Goal: Task Accomplishment & Management: Manage account settings

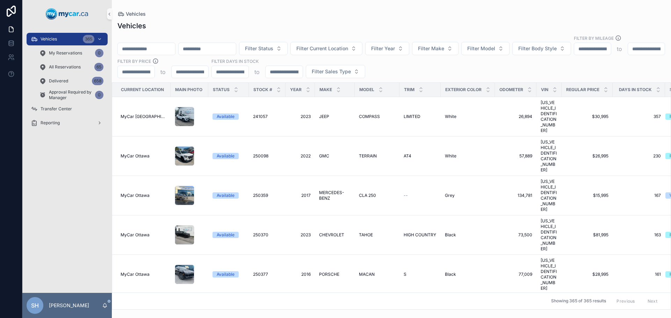
click at [219, 12] on div "Vehicles" at bounding box center [391, 14] width 548 height 6
click at [418, 57] on div "Filter Status Filter Current Location Filter Year Filter Make Filter Model Filt…" at bounding box center [391, 56] width 559 height 43
click at [365, 65] on button "Filter Sales Type" at bounding box center [335, 71] width 59 height 13
click at [404, 92] on div "Wholesale" at bounding box center [429, 92] width 84 height 11
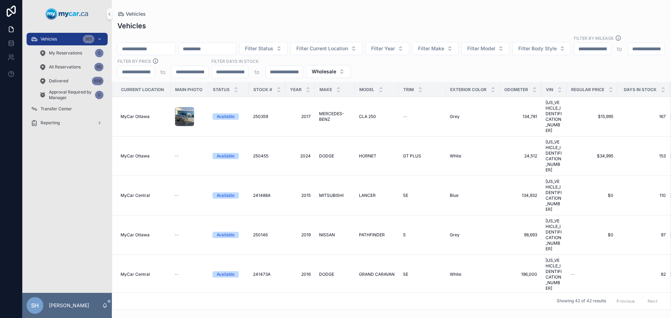
click at [334, 23] on div "Vehicles" at bounding box center [391, 26] width 548 height 10
click at [362, 42] on button "Filter Current Location" at bounding box center [326, 48] width 72 height 13
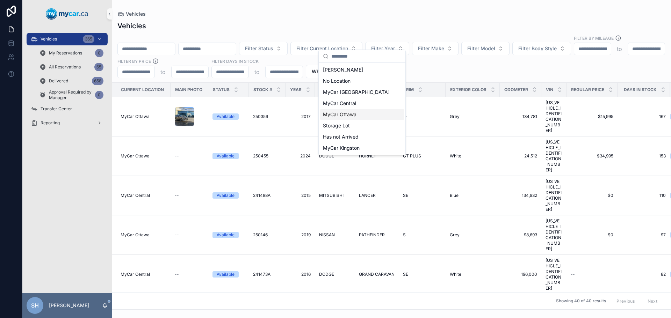
click at [344, 114] on span "MyCar Ottawa" at bounding box center [340, 114] width 34 height 7
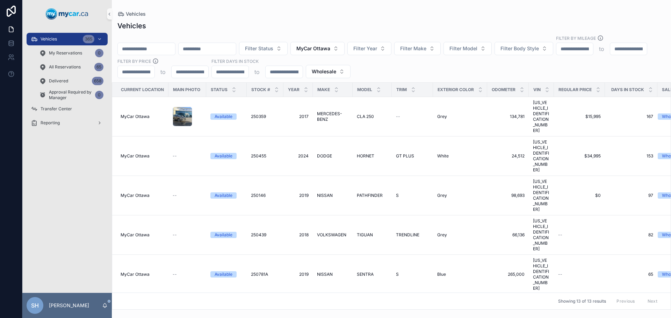
click at [334, 6] on div "Vehicles Vehicles Filter Status MyCar [GEOGRAPHIC_DATA] Filter Year Filter Make…" at bounding box center [391, 155] width 559 height 310
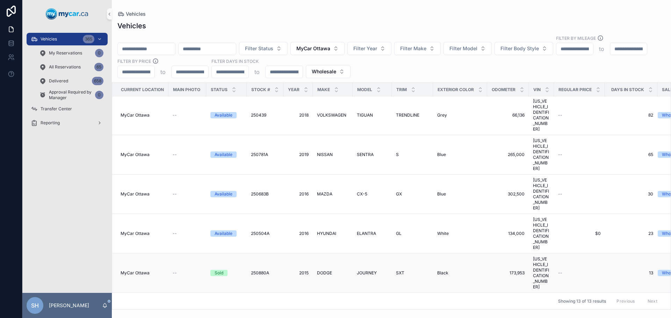
scroll to position [85, 0]
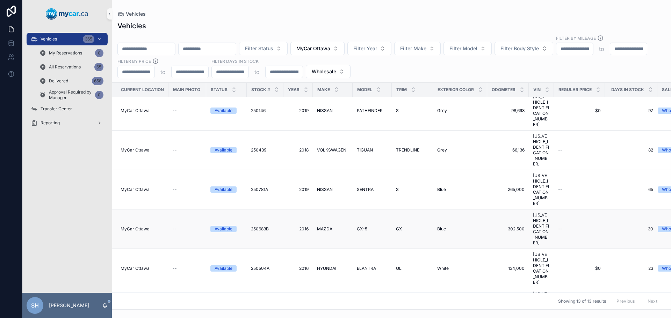
click at [364, 226] on span "CX-5" at bounding box center [362, 229] width 10 height 6
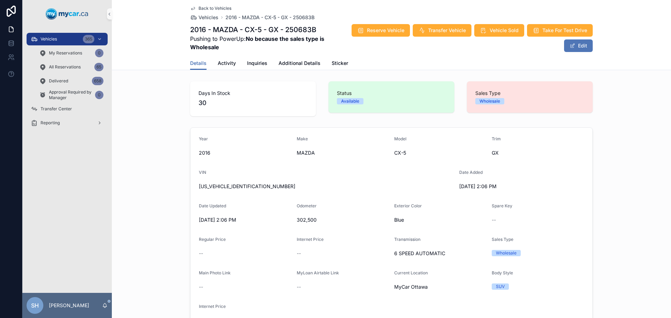
click at [569, 48] on span "scrollable content" at bounding box center [572, 46] width 6 height 6
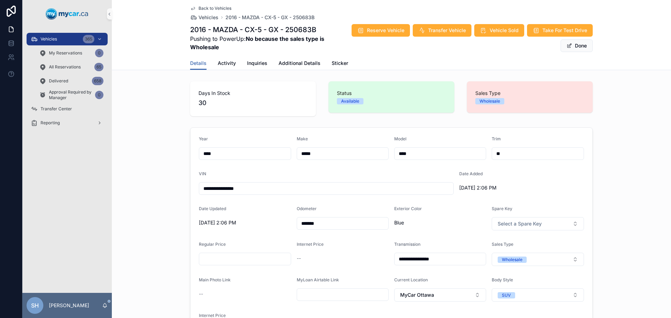
scroll to position [70, 0]
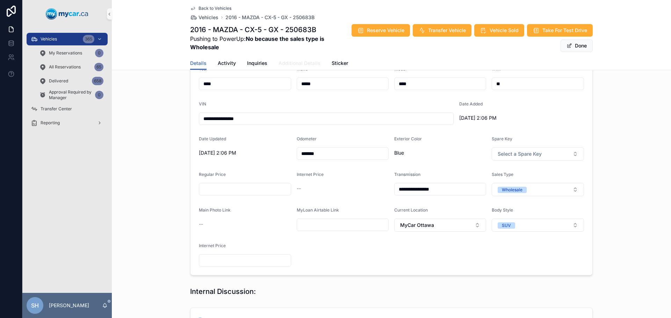
click at [301, 67] on link "Additional Details" at bounding box center [299, 64] width 42 height 14
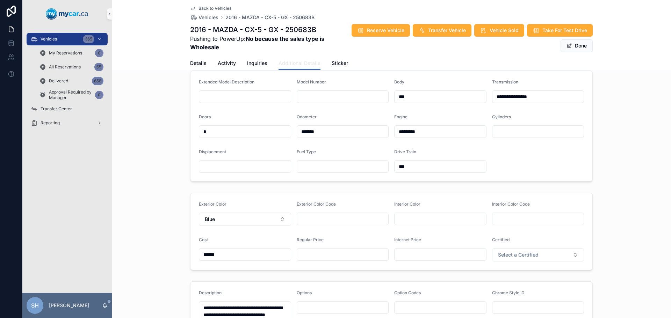
scroll to position [140, 0]
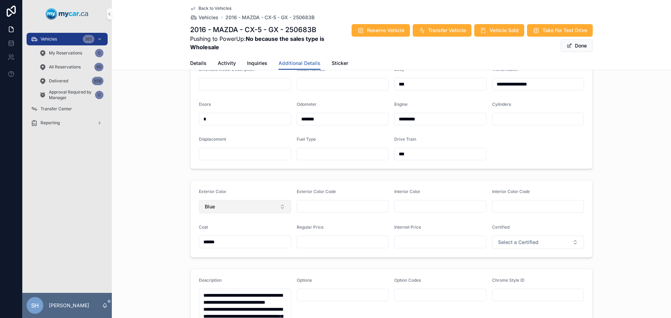
click at [256, 212] on button "Blue" at bounding box center [245, 206] width 92 height 13
click at [226, 140] on div "Lt. Grey" at bounding box center [242, 138] width 89 height 11
click at [609, 137] on div "**********" at bounding box center [391, 113] width 559 height 117
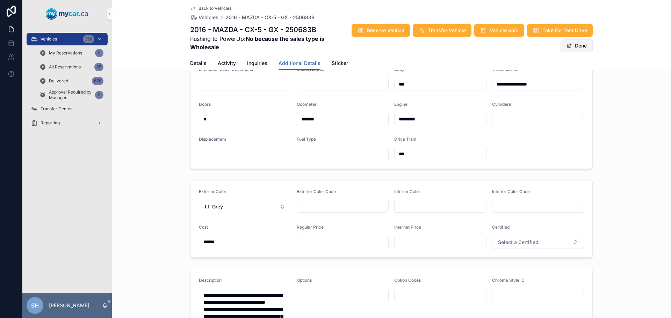
click at [572, 46] on button "Done" at bounding box center [576, 45] width 32 height 13
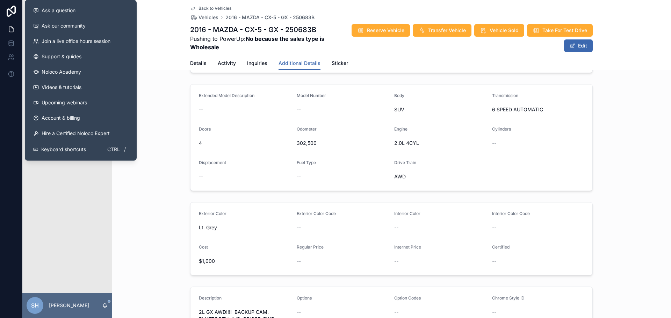
scroll to position [105, 0]
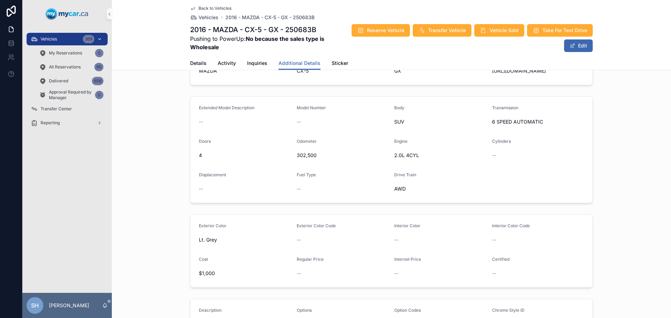
click at [56, 40] on span "Vehicles" at bounding box center [49, 39] width 16 height 6
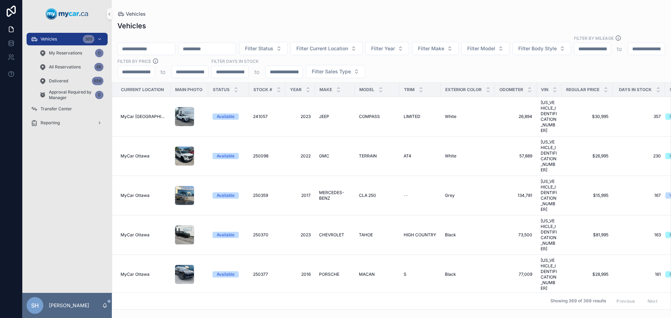
click at [148, 44] on input "scrollable content" at bounding box center [146, 49] width 57 height 10
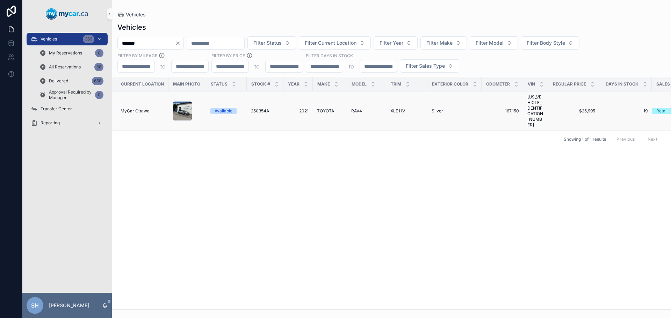
type input "*******"
click at [324, 108] on span "TOYOTA" at bounding box center [325, 111] width 17 height 6
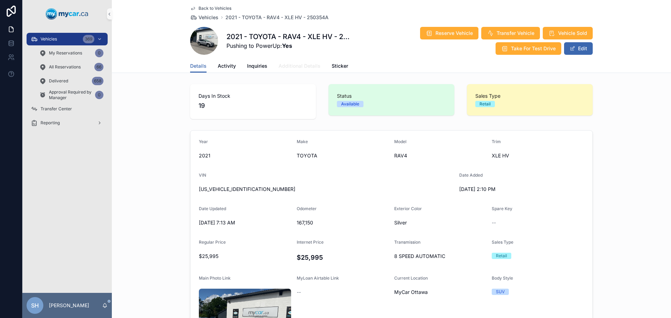
click at [290, 68] on span "Additional Details" at bounding box center [299, 66] width 42 height 7
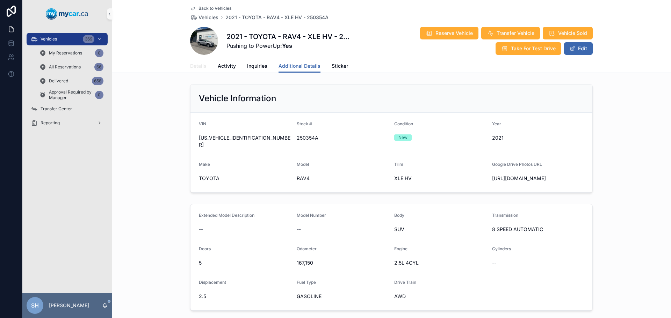
click at [196, 66] on span "Details" at bounding box center [198, 66] width 16 height 7
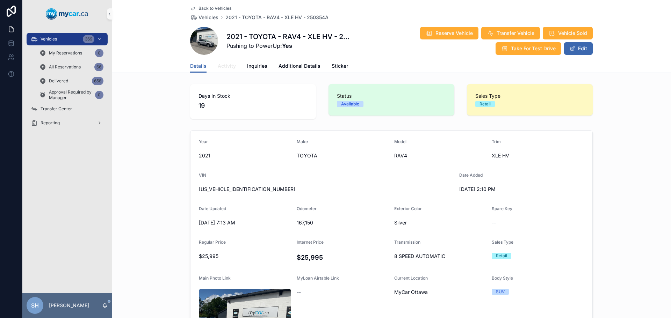
click at [228, 65] on span "Activity" at bounding box center [227, 66] width 18 height 7
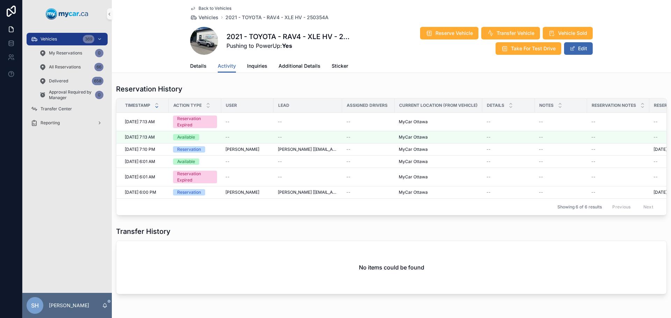
click at [153, 46] on div "Back to Vehicles Vehicles 2021 - TOYOTA - RAV4 - XLE HV - 250354A 2021 - TOYOTA…" at bounding box center [391, 36] width 559 height 73
click at [285, 149] on span "[PERSON_NAME] [[EMAIL_ADDRESS][DOMAIN_NAME]]" at bounding box center [308, 150] width 60 height 6
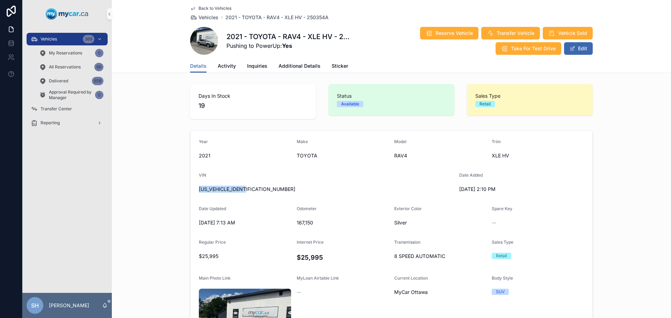
drag, startPoint x: 248, startPoint y: 190, endPoint x: 194, endPoint y: 191, distance: 54.2
click at [194, 191] on form "Year [DATE] Make TOYOTA Model RAV4 Trim XLE HV VIN [US_VEHICLE_IDENTIFICATION_N…" at bounding box center [391, 266] width 402 height 271
copy span "[US_VEHICLE_IDENTIFICATION_NUMBER]"
click at [160, 133] on div "Year [DATE] Make TOYOTA Model RAV4 Trim XLE HV VIN [US_VEHICLE_IDENTIFICATION_N…" at bounding box center [391, 266] width 559 height 278
click at [285, 71] on link "Additional Details" at bounding box center [299, 67] width 42 height 14
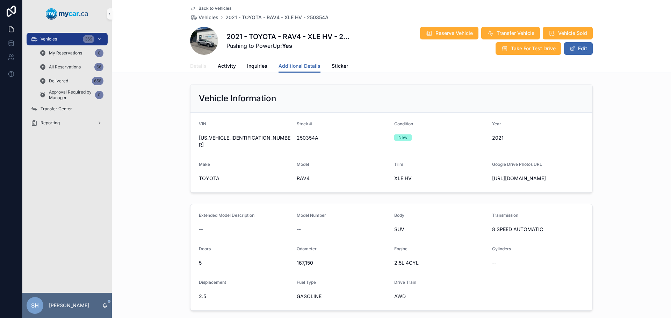
click at [197, 67] on span "Details" at bounding box center [198, 66] width 16 height 7
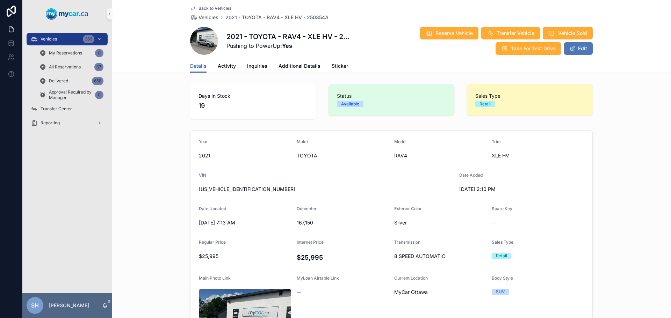
click at [581, 52] on button "Edit" at bounding box center [578, 48] width 29 height 13
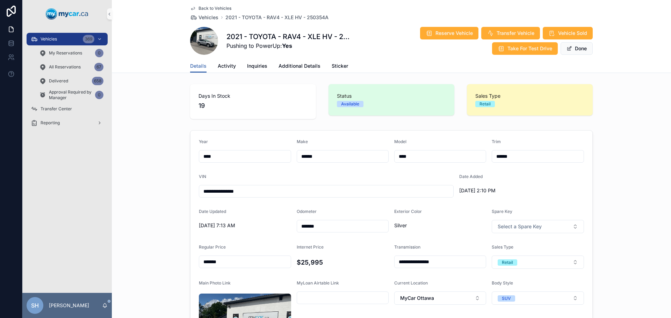
click at [520, 156] on input "******" at bounding box center [538, 157] width 92 height 10
type input "***"
click at [601, 116] on div "Days In Stock 19 Status Available Sales Type Retail" at bounding box center [391, 101] width 559 height 41
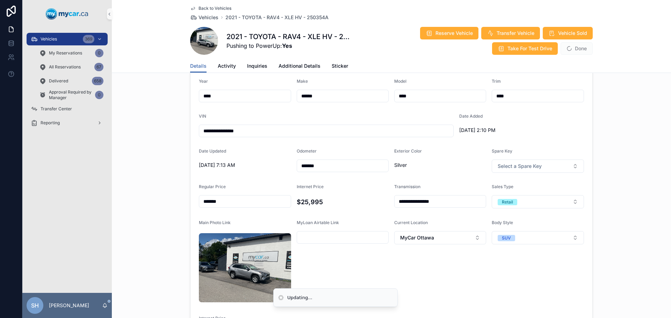
scroll to position [70, 0]
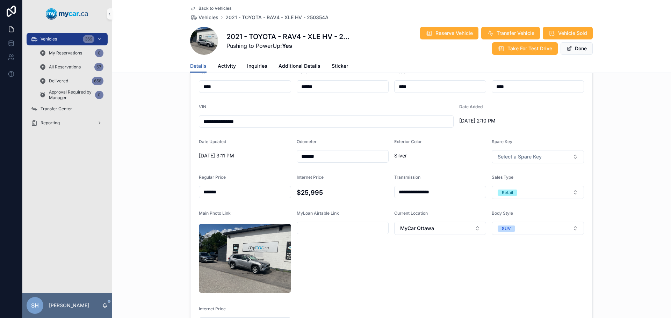
click at [302, 155] on input "*******" at bounding box center [343, 157] width 92 height 10
click at [306, 153] on input "*******" at bounding box center [343, 157] width 92 height 10
click at [620, 100] on div "**********" at bounding box center [391, 200] width 559 height 284
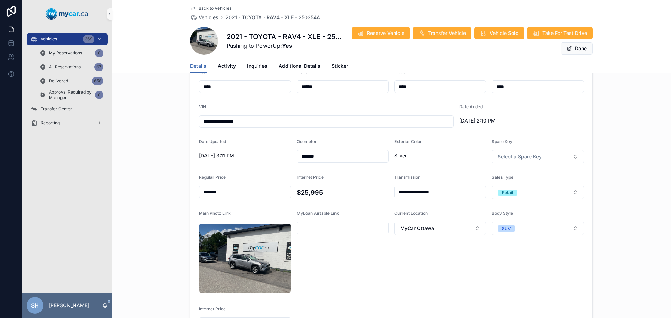
click at [338, 155] on input "*******" at bounding box center [343, 157] width 92 height 10
type input "*******"
click at [629, 116] on div "**********" at bounding box center [391, 200] width 559 height 284
click at [582, 50] on button "Done" at bounding box center [576, 48] width 32 height 13
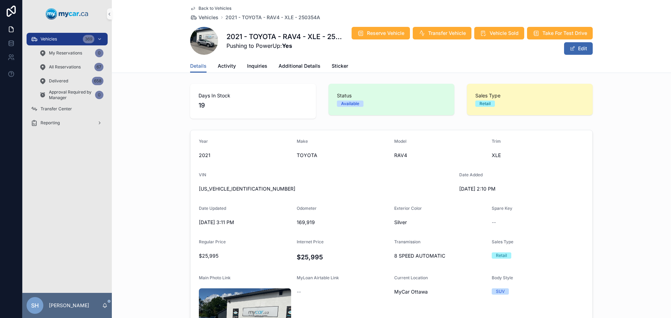
scroll to position [0, 0]
click at [67, 43] on div "Vehicles 369" at bounding box center [67, 39] width 73 height 11
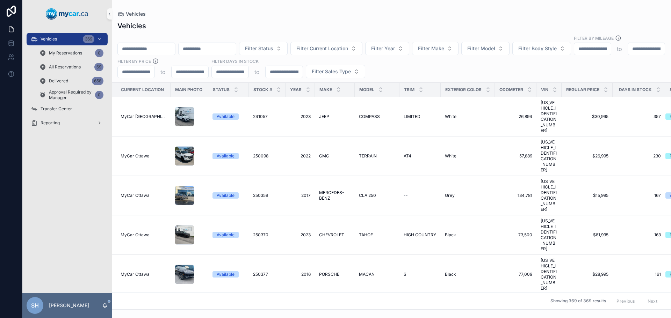
click at [152, 43] on div "scrollable content" at bounding box center [146, 49] width 58 height 13
click at [149, 44] on input "scrollable content" at bounding box center [146, 49] width 57 height 10
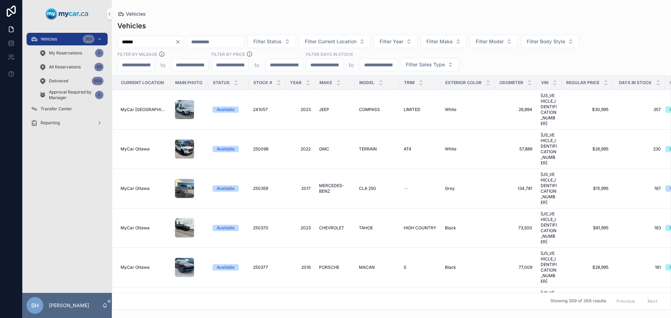
type input "******"
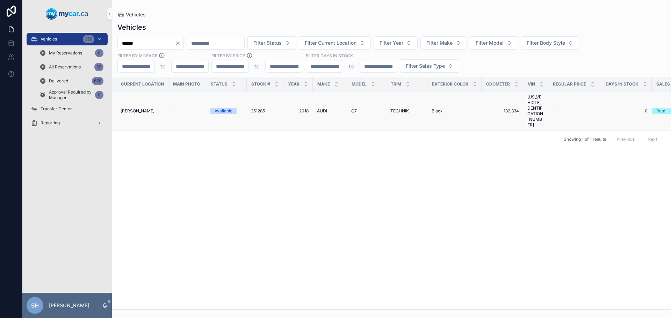
click at [305, 108] on span "2018" at bounding box center [297, 111] width 21 height 6
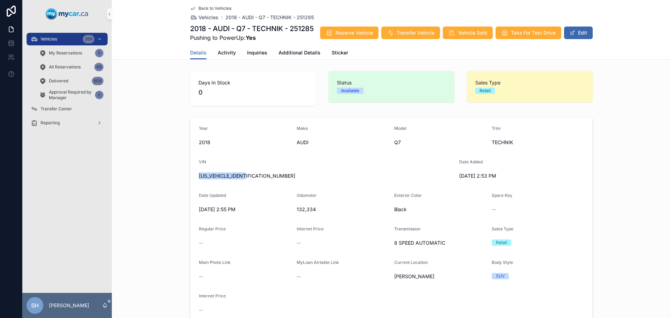
drag, startPoint x: 254, startPoint y: 188, endPoint x: 188, endPoint y: 196, distance: 66.5
click at [190, 196] on form "Year [DATE] Make AUDI Model Q7 Trim TECHNIK VIN [US_VEHICLE_IDENTIFICATION_NUMB…" at bounding box center [391, 220] width 402 height 207
copy span "[US_VEHICLE_IDENTIFICATION_NUMBER]"
click at [577, 39] on button "Edit" at bounding box center [578, 33] width 29 height 13
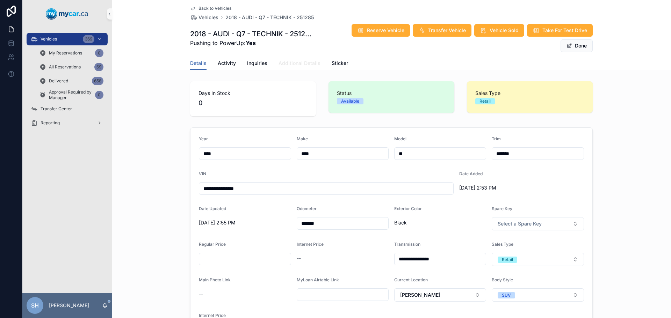
click at [308, 59] on link "Additional Details" at bounding box center [299, 64] width 42 height 14
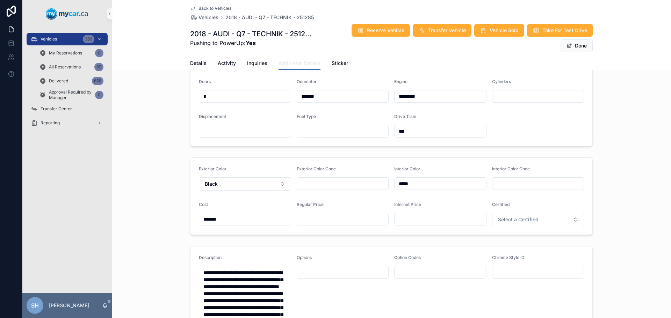
scroll to position [175, 0]
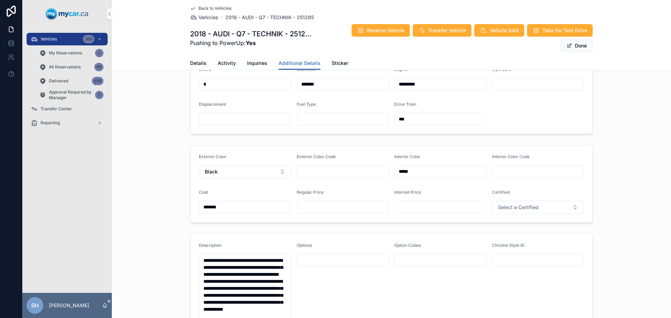
click at [314, 206] on div "Regular Price" at bounding box center [343, 202] width 92 height 24
click at [317, 209] on input "scrollable content" at bounding box center [343, 207] width 92 height 10
type input "*******"
click at [571, 46] on button "Done" at bounding box center [576, 45] width 32 height 13
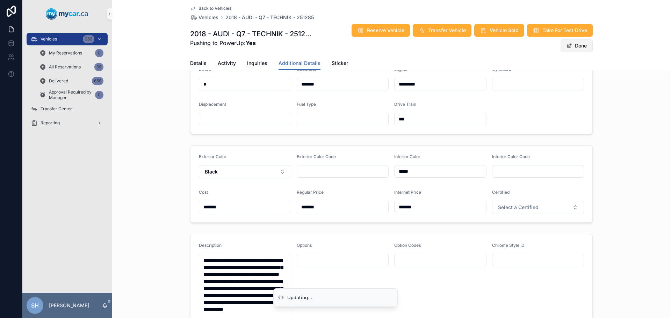
scroll to position [173, 0]
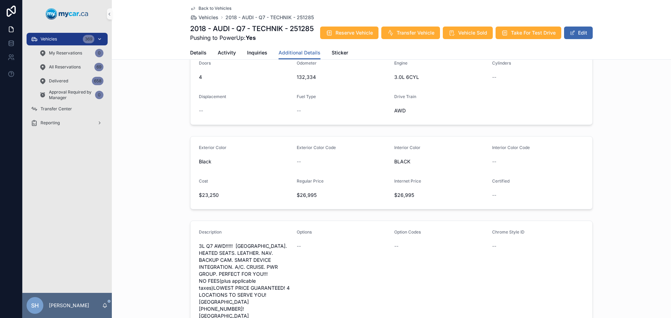
click at [59, 36] on div "Vehicles 369" at bounding box center [67, 39] width 73 height 11
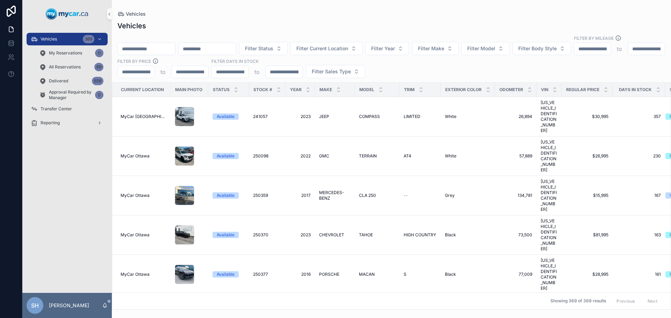
click at [153, 44] on input "scrollable content" at bounding box center [146, 49] width 57 height 10
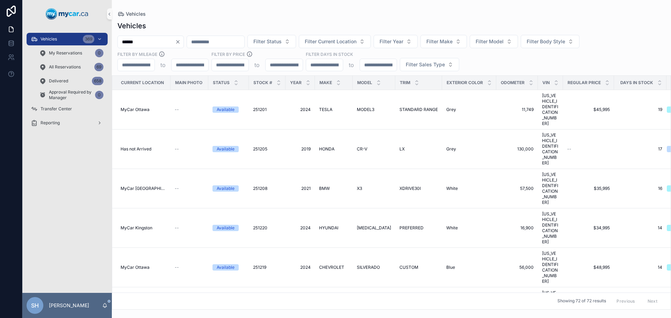
type input "******"
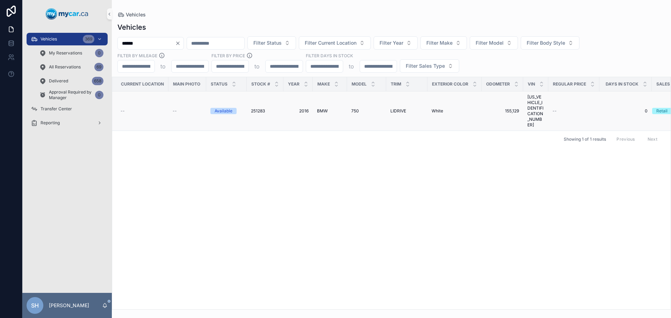
click at [317, 108] on span "BMW" at bounding box center [322, 111] width 11 height 6
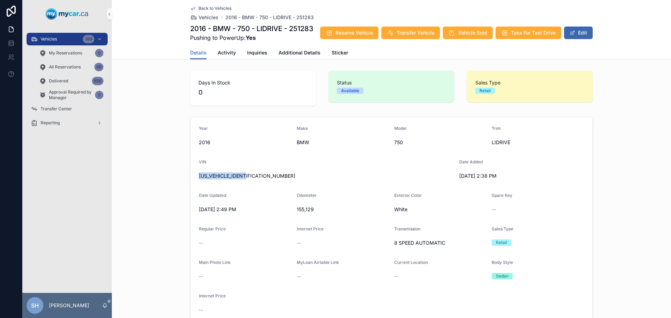
drag, startPoint x: 251, startPoint y: 186, endPoint x: 191, endPoint y: 189, distance: 60.8
click at [191, 189] on form "Year [DATE] Make BMW Model 750 Trim LIDRIVE VIN [US_VEHICLE_IDENTIFICATION_NUMB…" at bounding box center [391, 220] width 402 height 207
copy span "[US_VEHICLE_IDENTIFICATION_NUMBER]"
click at [287, 56] on span "Additional Details" at bounding box center [299, 52] width 42 height 7
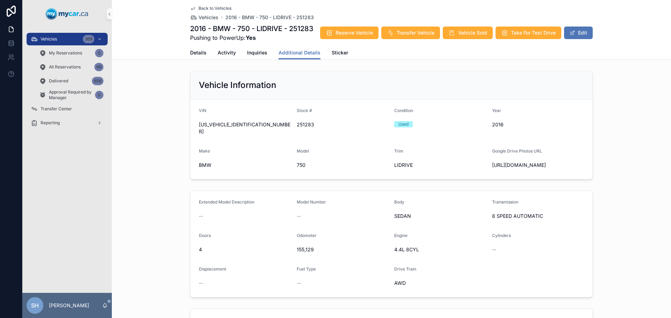
click at [567, 39] on button "Edit" at bounding box center [578, 33] width 29 height 13
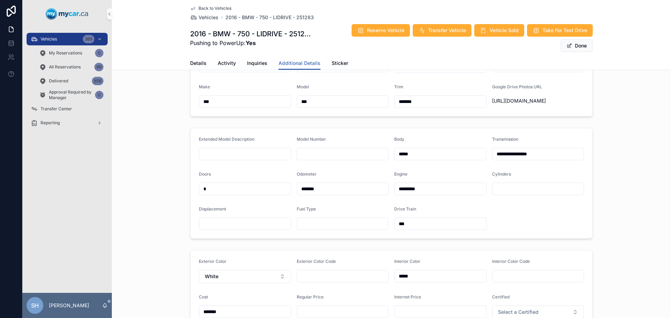
scroll to position [140, 0]
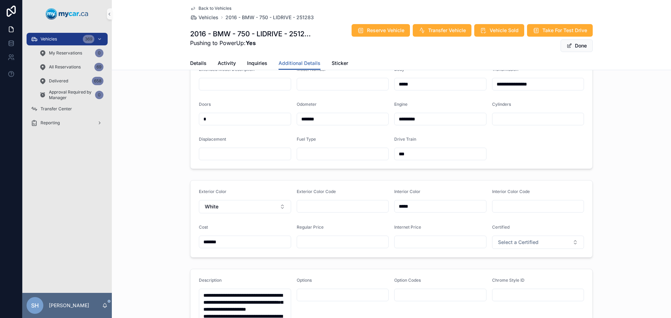
click at [316, 247] on input "scrollable content" at bounding box center [343, 242] width 92 height 10
type input "*******"
click at [636, 115] on div "**********" at bounding box center [391, 113] width 559 height 117
click at [579, 44] on button "Done" at bounding box center [576, 45] width 32 height 13
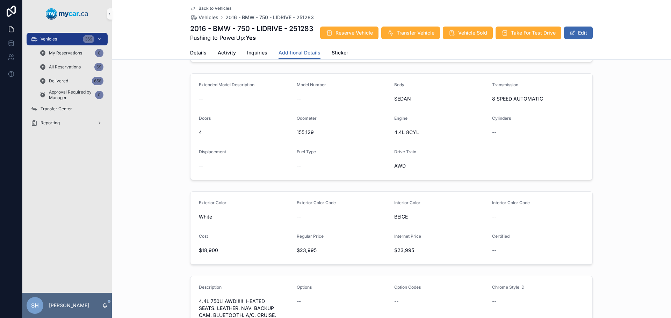
scroll to position [105, 0]
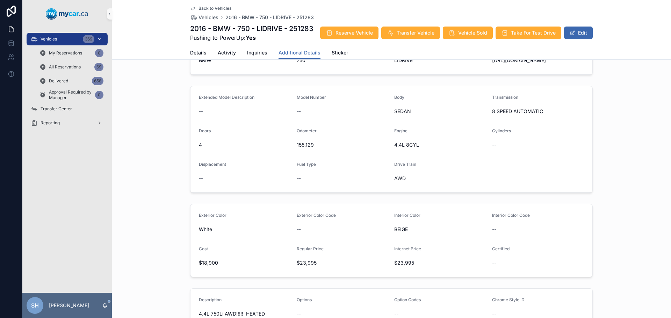
click at [58, 38] on div "Vehicles 369" at bounding box center [67, 39] width 73 height 11
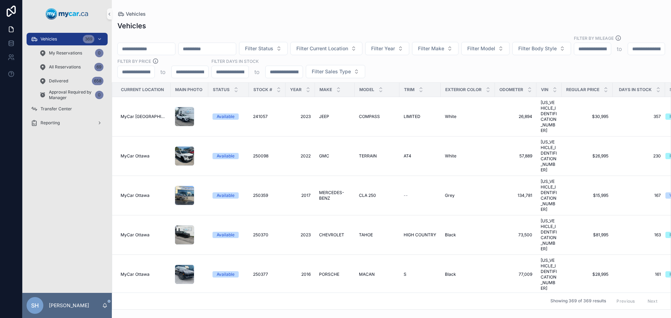
click at [149, 44] on input "scrollable content" at bounding box center [146, 49] width 57 height 10
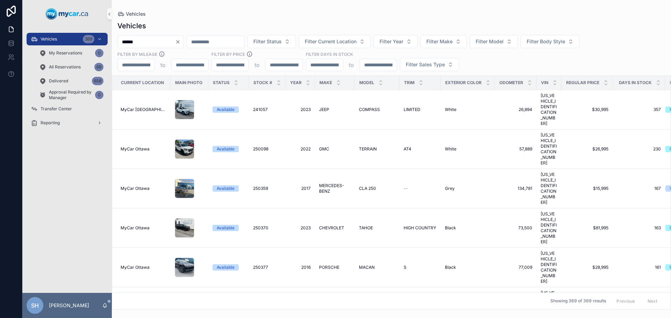
type input "******"
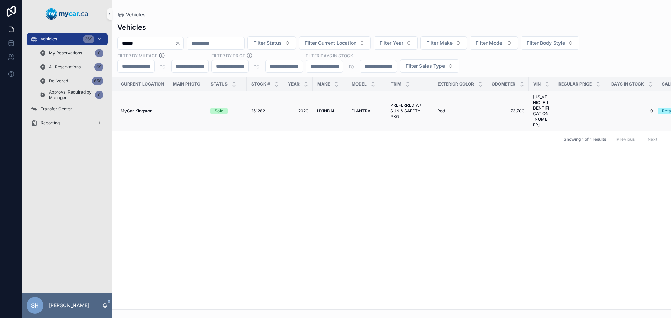
click at [304, 108] on span "2020" at bounding box center [297, 111] width 21 height 6
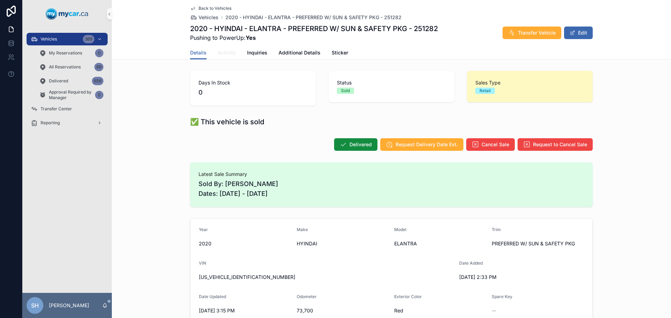
click at [223, 52] on span "Activity" at bounding box center [227, 52] width 18 height 7
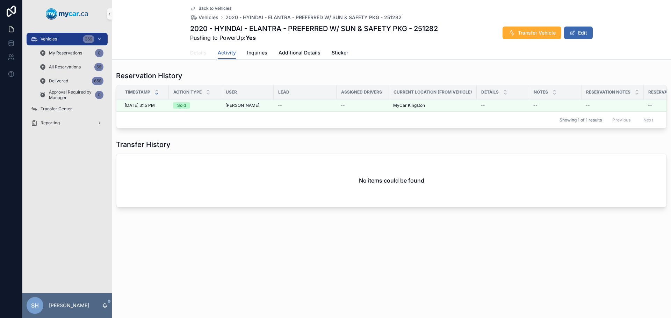
click at [198, 56] on span "Details" at bounding box center [198, 52] width 16 height 7
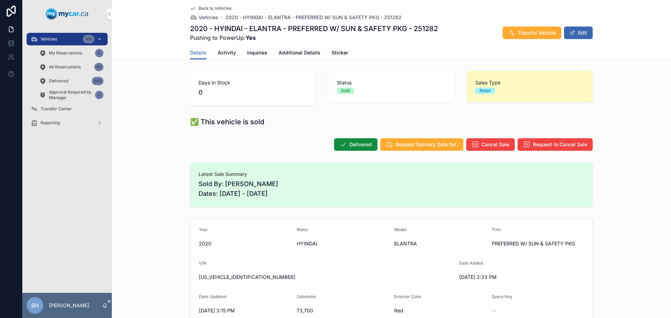
click at [57, 36] on div "Vehicles 369" at bounding box center [67, 39] width 73 height 11
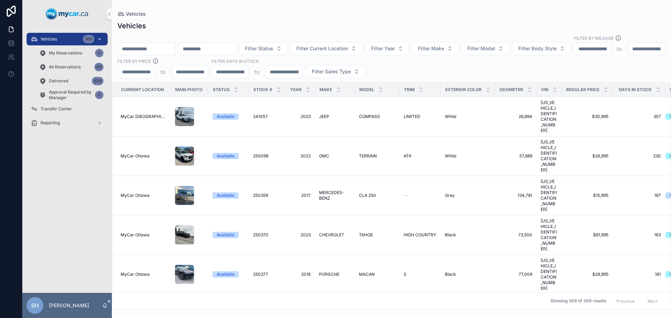
click at [56, 40] on span "Vehicles" at bounding box center [49, 39] width 16 height 6
click at [56, 35] on div "Vehicles 369" at bounding box center [67, 39] width 73 height 11
click at [205, 8] on div "Vehicles Vehicles Filter Status Filter Current Location Filter Year Filter Make…" at bounding box center [391, 155] width 559 height 310
click at [145, 44] on input "scrollable content" at bounding box center [146, 49] width 57 height 10
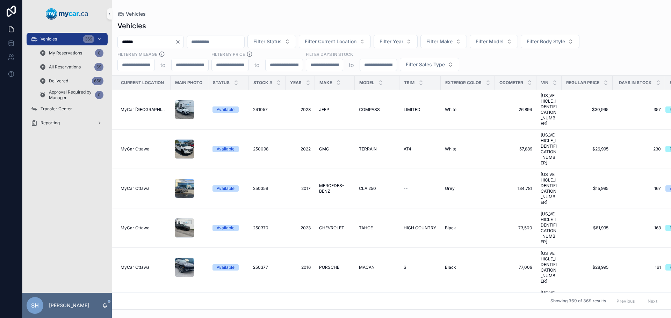
type input "******"
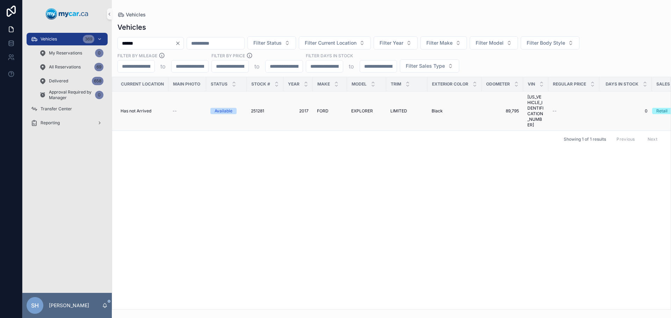
click at [363, 108] on span "EXPLORER" at bounding box center [362, 111] width 22 height 6
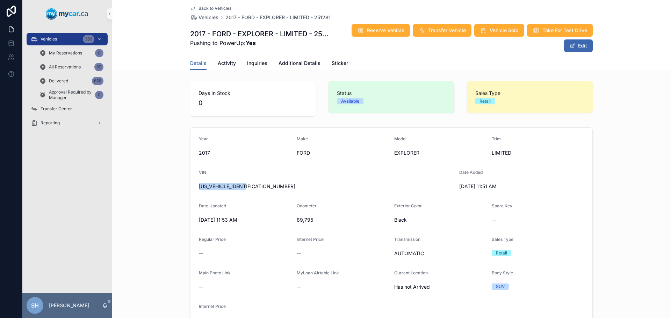
drag, startPoint x: 251, startPoint y: 187, endPoint x: 189, endPoint y: 187, distance: 62.2
click at [186, 187] on div "Year [DATE] Make FORD Model EXPLORER Trim LIMITED VIN [US_VEHICLE_IDENTIFICATIO…" at bounding box center [391, 231] width 559 height 213
copy span "[US_VEHICLE_IDENTIFICATION_NUMBER]"
click at [281, 61] on span "Additional Details" at bounding box center [299, 63] width 42 height 7
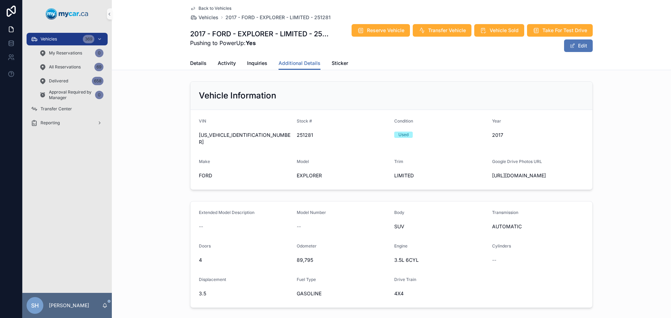
click at [576, 47] on button "Edit" at bounding box center [578, 45] width 29 height 13
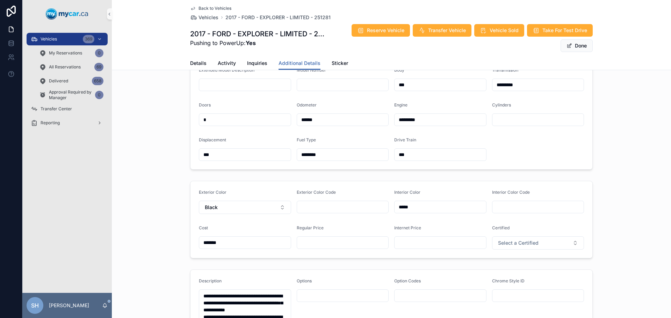
scroll to position [140, 0]
click at [313, 242] on div "scrollable content" at bounding box center [343, 242] width 92 height 13
click at [312, 247] on input "scrollable content" at bounding box center [343, 242] width 92 height 10
type input "*******"
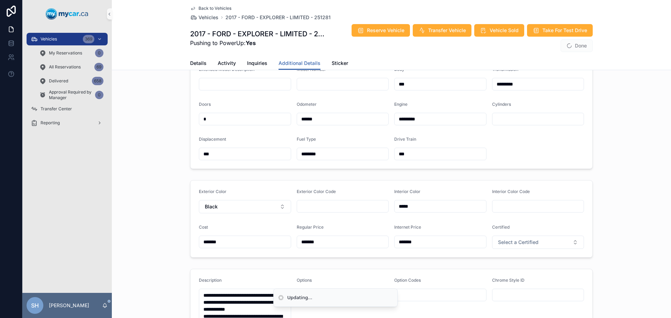
type input "*******"
click at [609, 165] on div "Extended Model Description Model Number Body *** Transmission ********* Doors *…" at bounding box center [391, 113] width 559 height 117
click at [571, 43] on button "Done" at bounding box center [576, 45] width 32 height 13
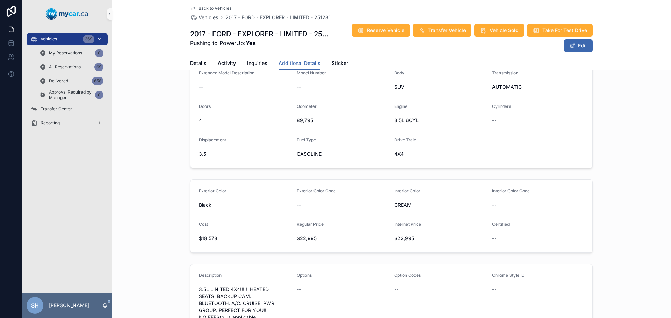
click at [58, 38] on div "Vehicles 369" at bounding box center [67, 39] width 73 height 11
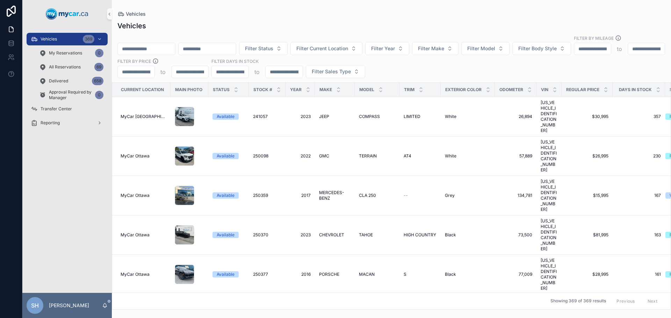
click at [159, 44] on input "scrollable content" at bounding box center [146, 49] width 57 height 10
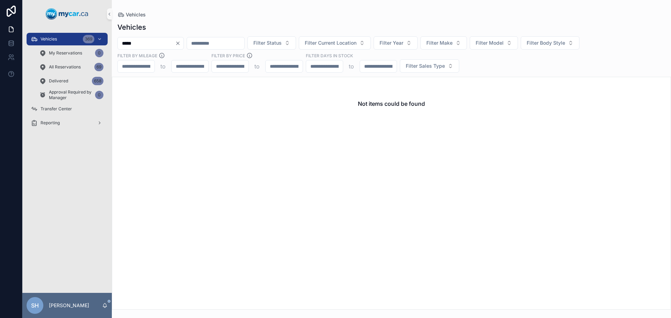
click at [131, 45] on input "*****" at bounding box center [146, 43] width 57 height 10
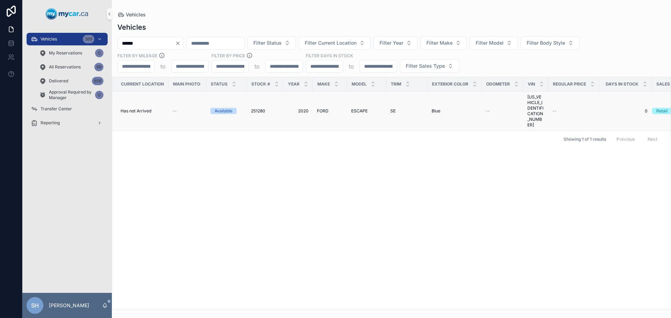
type input "******"
click at [262, 108] on span "251280" at bounding box center [258, 111] width 14 height 6
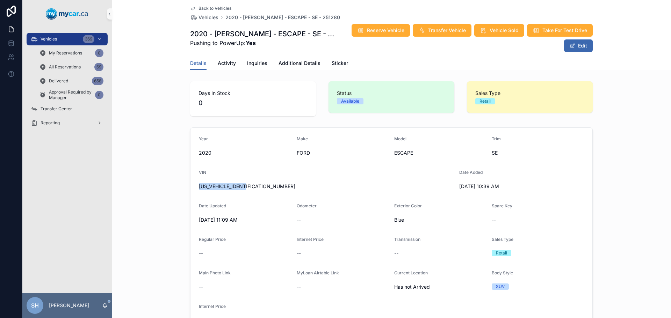
drag, startPoint x: 252, startPoint y: 188, endPoint x: 191, endPoint y: 188, distance: 60.8
click at [190, 188] on form "Year [DATE] Make FORD Model ESCAPE Trim SE VIN [US_VEHICLE_IDENTIFICATION_NUMBE…" at bounding box center [391, 231] width 402 height 207
copy span "[US_VEHICLE_IDENTIFICATION_NUMBER]"
click at [577, 51] on button "Edit" at bounding box center [578, 45] width 29 height 13
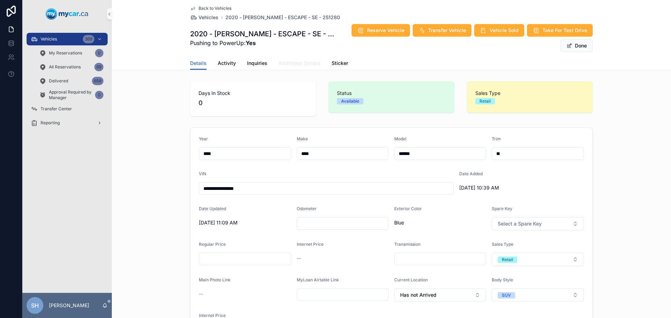
click at [293, 64] on span "Additional Details" at bounding box center [299, 63] width 42 height 7
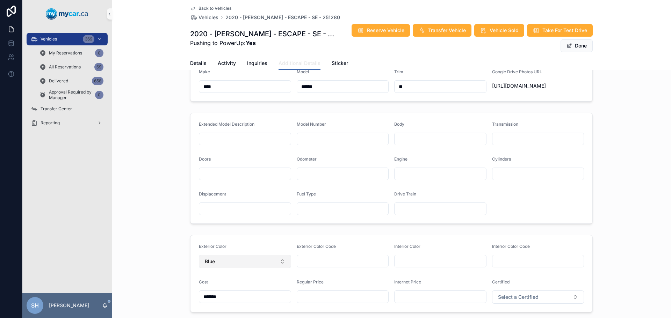
scroll to position [175, 0]
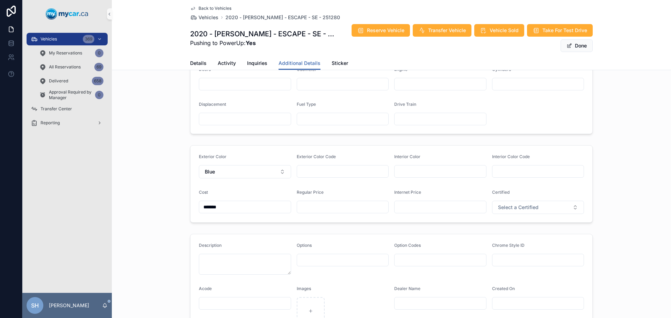
click at [325, 210] on input "scrollable content" at bounding box center [343, 207] width 92 height 10
type input "*******"
click at [630, 91] on div "Extended Model Description Model Number Body Transmission Doors Odometer Engine…" at bounding box center [391, 78] width 559 height 117
click at [577, 46] on button "Done" at bounding box center [576, 45] width 32 height 13
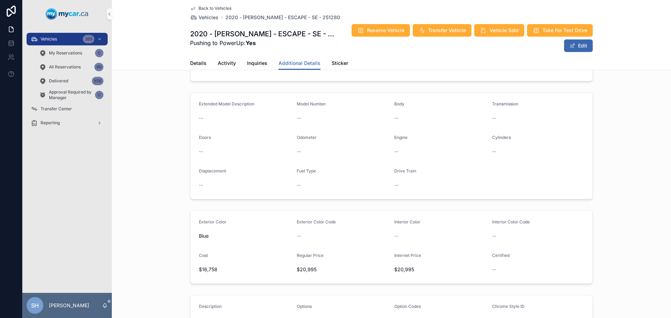
scroll to position [103, 0]
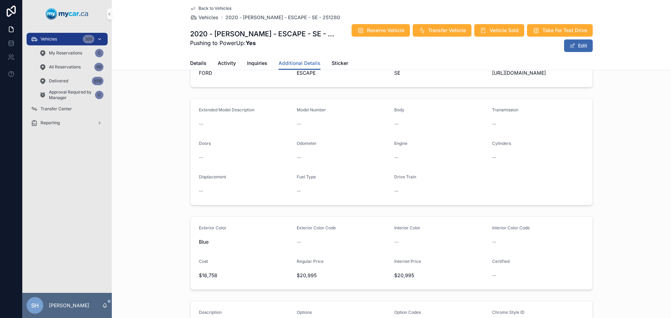
click at [66, 36] on div "Vehicles 369" at bounding box center [67, 39] width 73 height 11
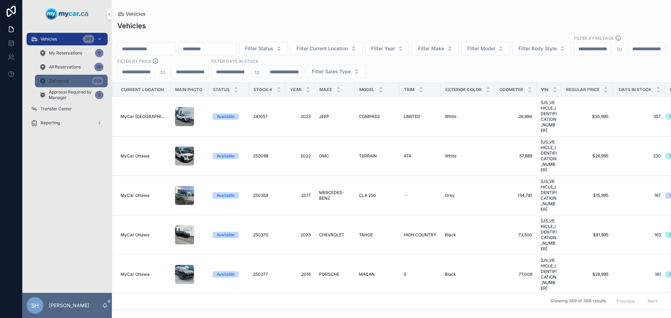
click at [75, 84] on div "Delivered 658" at bounding box center [71, 80] width 64 height 11
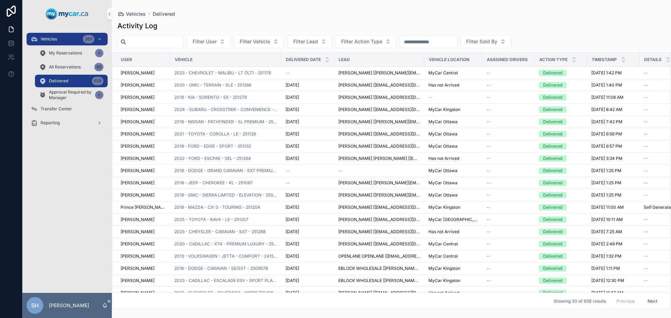
click at [450, 40] on input "scrollable content" at bounding box center [428, 42] width 57 height 10
click at [66, 41] on div "Vehicles 369" at bounding box center [67, 39] width 73 height 11
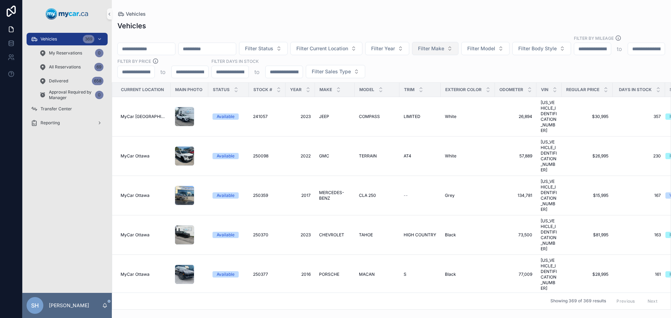
click at [444, 45] on span "Filter Make" at bounding box center [431, 48] width 26 height 7
type input "****"
click at [460, 65] on div "FORD" at bounding box center [471, 69] width 84 height 11
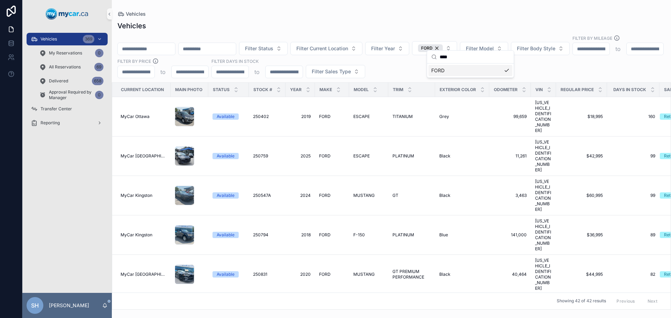
click at [377, 13] on div "Vehicles" at bounding box center [391, 14] width 548 height 6
click at [508, 42] on button "Filter Model" at bounding box center [484, 48] width 48 height 13
type input "****"
click at [503, 68] on div "EDGE" at bounding box center [519, 70] width 84 height 11
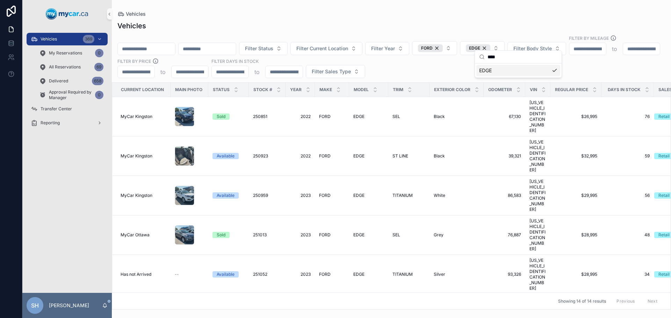
click at [490, 20] on div "Vehicles Filter Status Filter Current Location Filter Year FORD EDGE Filter Bod…" at bounding box center [391, 163] width 559 height 293
click at [395, 45] on span "Filter Year" at bounding box center [383, 48] width 24 height 7
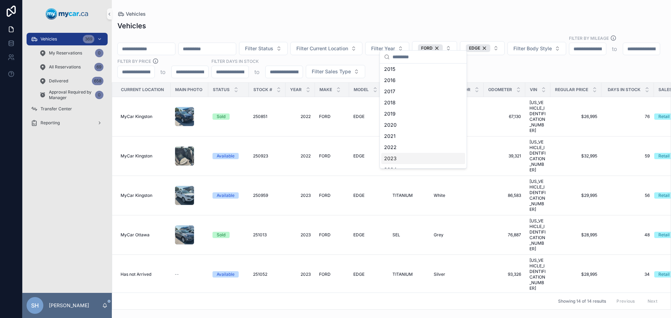
click at [399, 159] on div "2023" at bounding box center [423, 158] width 84 height 11
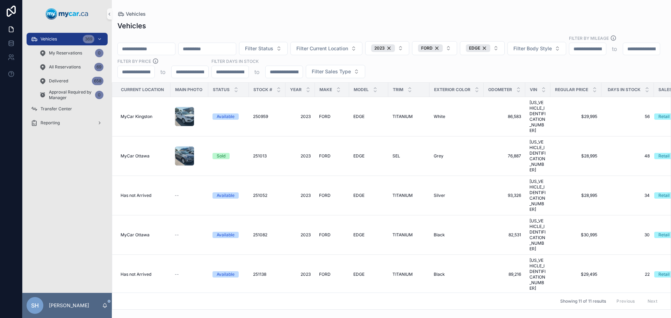
click at [415, 21] on div "Vehicles" at bounding box center [391, 26] width 548 height 10
click at [336, 45] on span "Filter Current Location" at bounding box center [322, 48] width 52 height 7
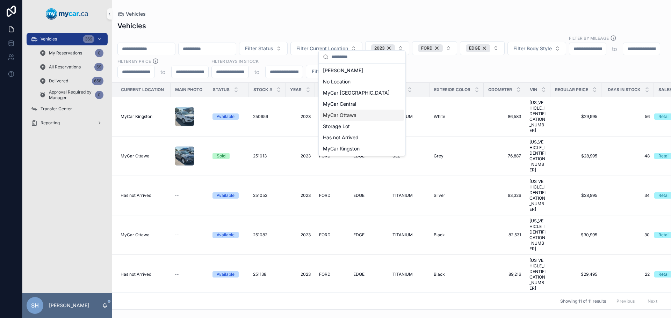
click at [352, 116] on span "MyCar Ottawa" at bounding box center [340, 115] width 34 height 7
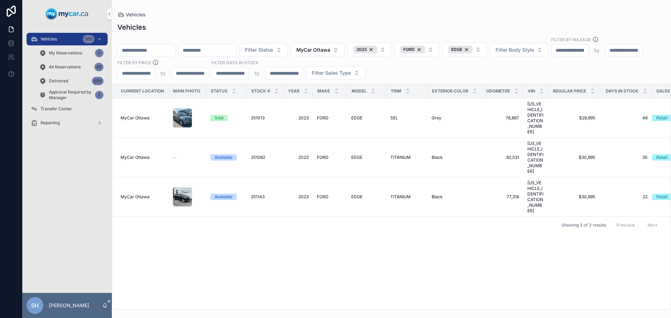
click at [484, 233] on div "Current Location Main Photo Status Stock # Year Make Model Trim Exterior Color …" at bounding box center [391, 196] width 558 height 225
click at [399, 155] on span "TITANIUM" at bounding box center [400, 158] width 20 height 6
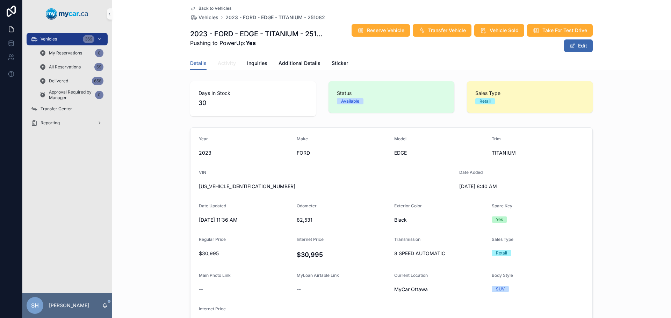
click at [222, 61] on span "Activity" at bounding box center [227, 63] width 18 height 7
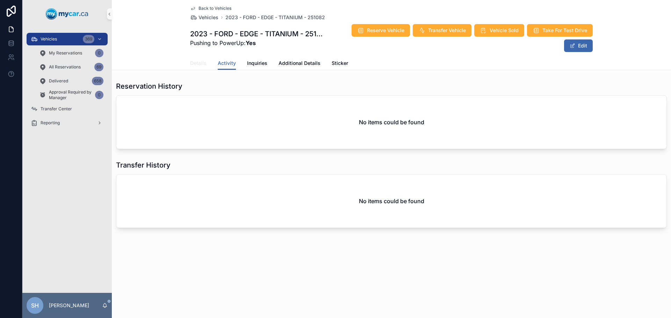
click at [196, 63] on span "Details" at bounding box center [198, 63] width 16 height 7
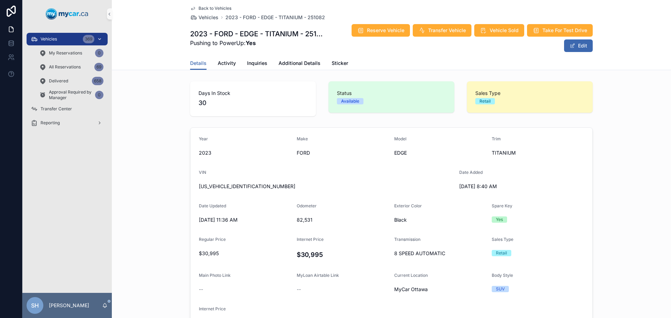
click at [65, 40] on div "Vehicles 369" at bounding box center [67, 39] width 73 height 11
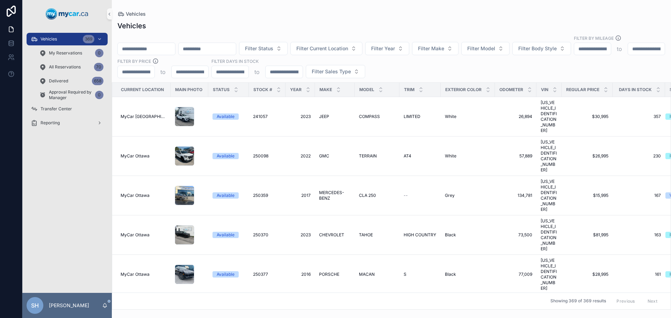
click at [167, 33] on div "Vehicles Filter Status Filter Current Location Filter Year Filter Make Filter M…" at bounding box center [391, 163] width 559 height 293
click at [162, 44] on input "scrollable content" at bounding box center [146, 49] width 57 height 10
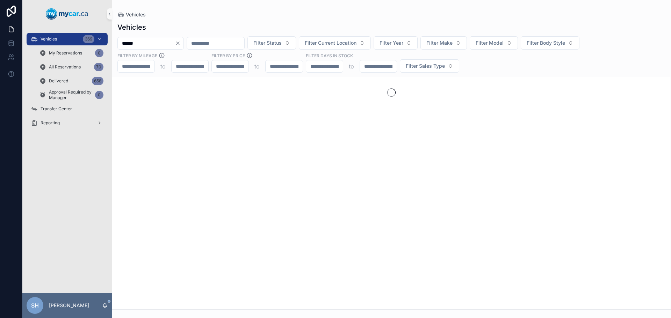
type input "******"
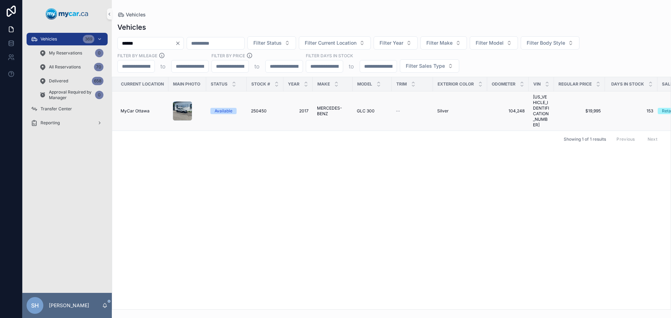
click at [329, 105] on span "MERCEDES-BENZ" at bounding box center [332, 110] width 31 height 11
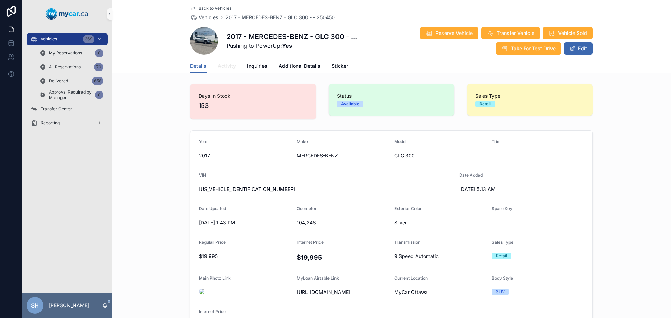
click at [226, 67] on span "Activity" at bounding box center [227, 66] width 18 height 7
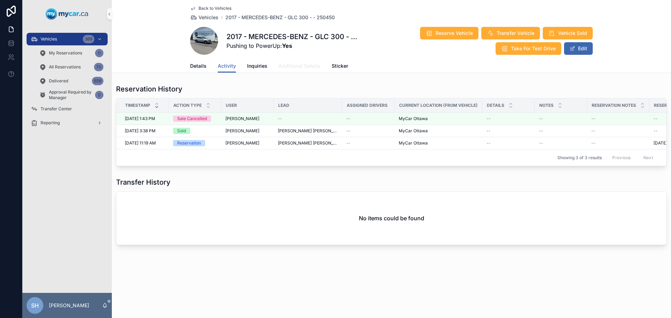
click at [296, 66] on span "Additional Details" at bounding box center [299, 66] width 42 height 7
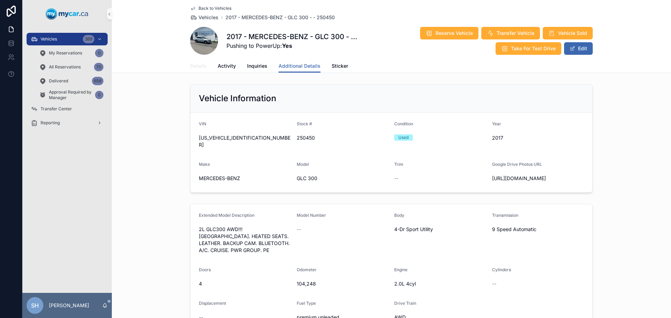
click at [196, 67] on span "Details" at bounding box center [198, 66] width 16 height 7
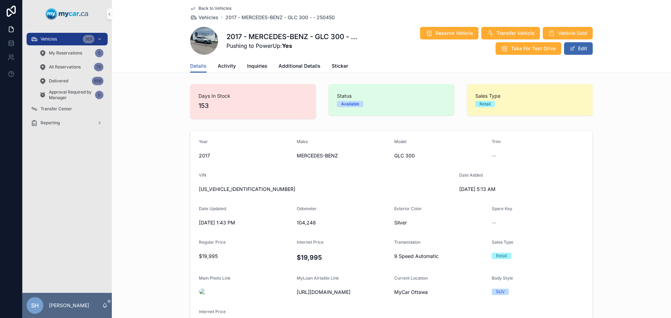
click at [157, 177] on div "Year [DATE] Make MERCEDES-BENZ Model GLC 300 Trim -- VIN [US_VEHICLE_IDENTIFICA…" at bounding box center [391, 235] width 559 height 216
click at [222, 70] on link "Activity" at bounding box center [227, 67] width 18 height 14
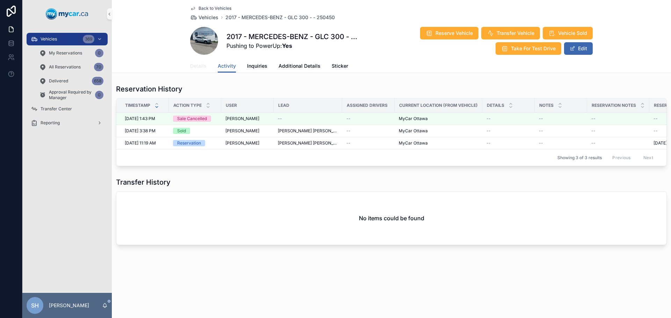
click at [197, 67] on span "Details" at bounding box center [198, 66] width 16 height 7
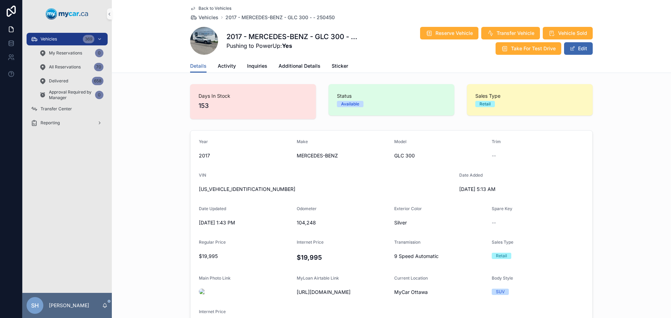
click at [152, 163] on div "Year [DATE] Make MERCEDES-BENZ Model GLC 300 Trim -- VIN [US_VEHICLE_IDENTIFICA…" at bounding box center [391, 235] width 559 height 216
click at [61, 38] on div "Vehicles 369" at bounding box center [67, 39] width 73 height 11
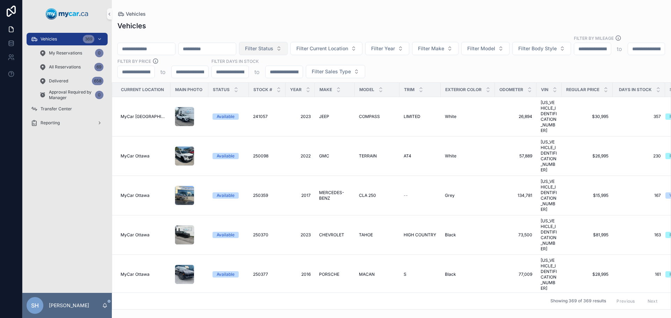
click at [273, 45] on span "Filter Status" at bounding box center [259, 48] width 28 height 7
click at [320, 17] on div "Vehicles Filter Status Filter Current Location Filter Year Filter Make Filter M…" at bounding box center [391, 163] width 559 height 293
click at [444, 45] on span "Filter Make" at bounding box center [431, 48] width 26 height 7
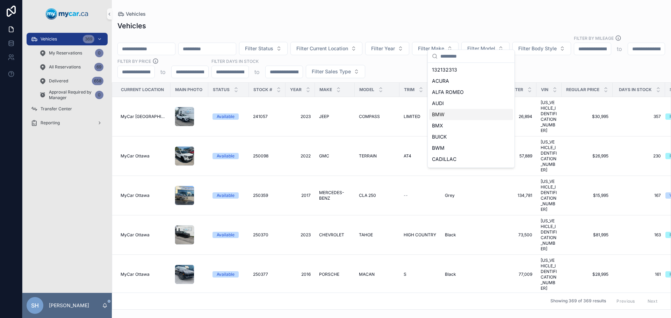
click at [450, 116] on div "BMW" at bounding box center [471, 114] width 84 height 11
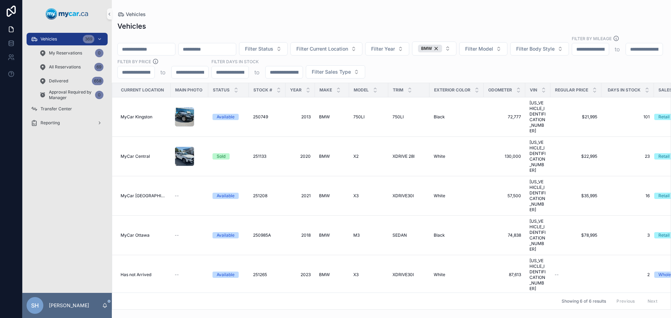
click at [398, 23] on div "Vehicles" at bounding box center [391, 26] width 548 height 10
click at [353, 233] on span "M3" at bounding box center [356, 236] width 6 height 6
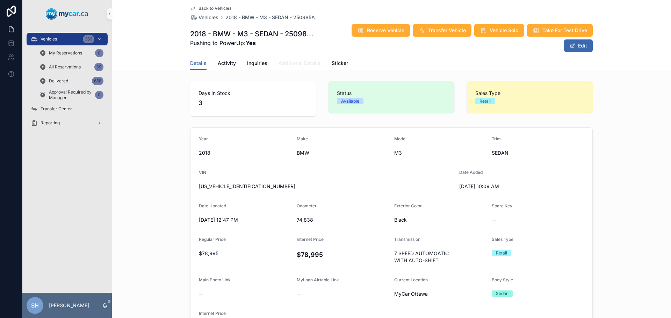
click at [283, 64] on span "Additional Details" at bounding box center [299, 63] width 42 height 7
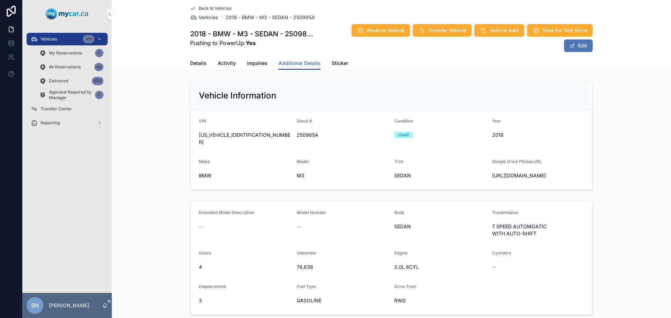
click at [574, 47] on button "Edit" at bounding box center [578, 45] width 29 height 13
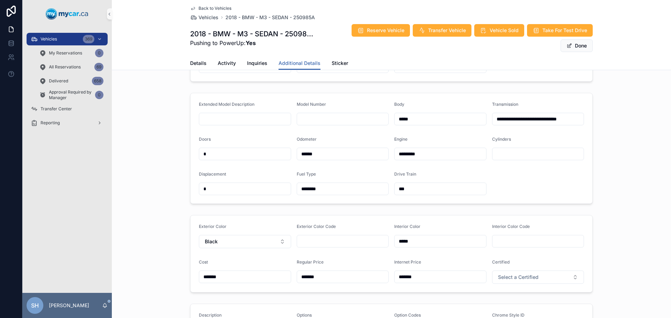
scroll to position [175, 0]
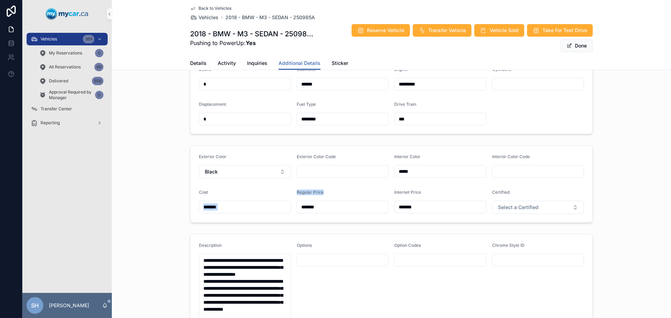
drag, startPoint x: 328, startPoint y: 218, endPoint x: 273, endPoint y: 219, distance: 55.5
click at [273, 219] on form "Exterior Color Black Exterior Color Code Interior Color ***** Interior Color Co…" at bounding box center [391, 184] width 402 height 77
drag, startPoint x: 318, startPoint y: 215, endPoint x: 255, endPoint y: 213, distance: 63.2
click at [255, 213] on form "Exterior Color Black Exterior Color Code Interior Color ***** Interior Color Co…" at bounding box center [391, 184] width 402 height 77
type input "*******"
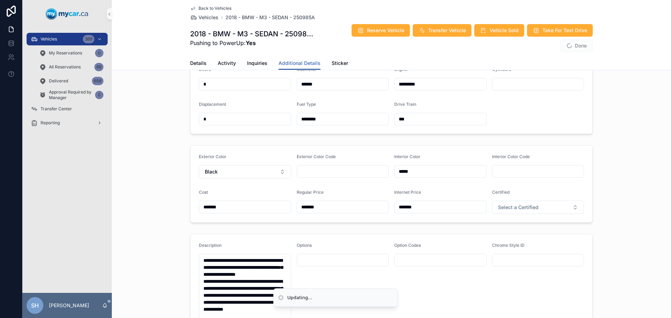
drag, startPoint x: 426, startPoint y: 211, endPoint x: 364, endPoint y: 211, distance: 62.5
click at [364, 211] on form "Exterior Color Black Exterior Color Code Interior Color ***** Interior Color Co…" at bounding box center [391, 184] width 402 height 77
type input "*******"
click at [622, 148] on div "Exterior Color Black Exterior Color Code Interior Color ***** Interior Color Co…" at bounding box center [391, 184] width 559 height 83
click at [60, 39] on div "Vehicles 369" at bounding box center [67, 39] width 73 height 11
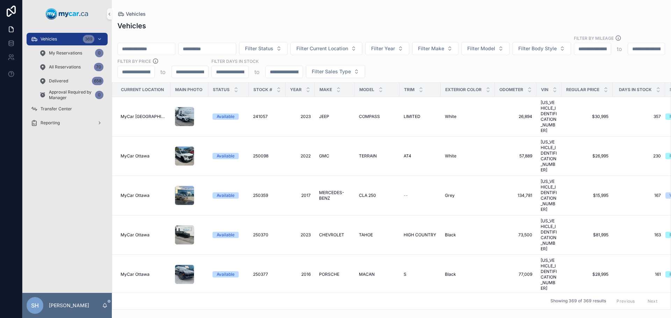
click at [230, 44] on input "scrollable content" at bounding box center [206, 49] width 57 height 10
click at [405, 42] on button "Filter Year" at bounding box center [387, 48] width 44 height 13
click at [444, 45] on span "Filter Make" at bounding box center [431, 48] width 26 height 7
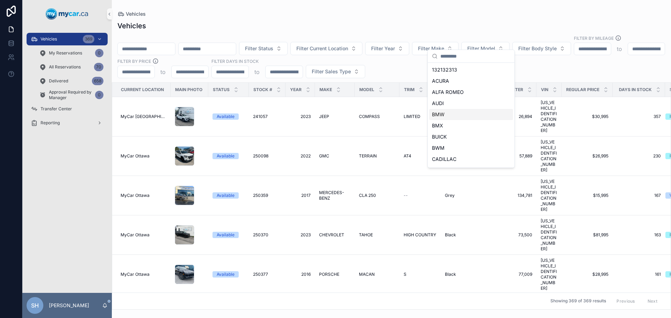
click at [447, 114] on div "BMW" at bounding box center [471, 114] width 84 height 11
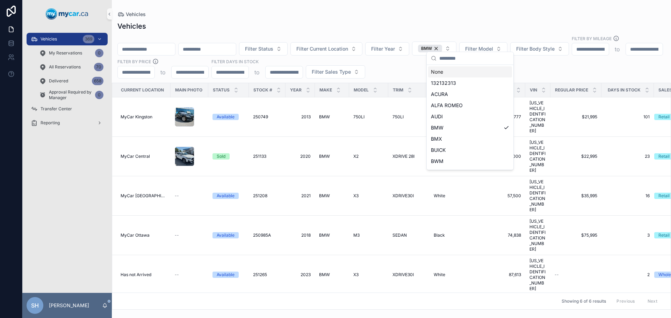
click at [443, 1] on div "Vehicles Vehicles Filter Status Filter Current Location Filter Year BMW Filter …" at bounding box center [391, 155] width 559 height 310
click at [396, 233] on span "SEDAN" at bounding box center [399, 236] width 14 height 6
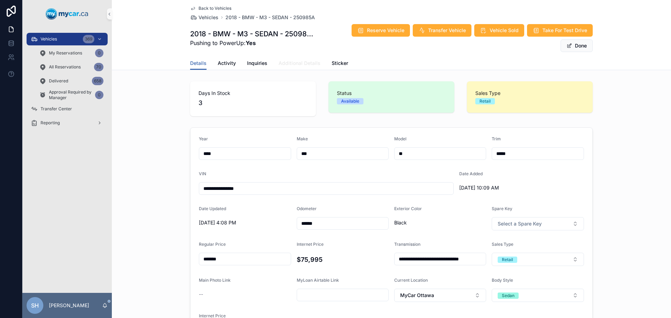
click at [299, 59] on link "Additional Details" at bounding box center [299, 64] width 42 height 14
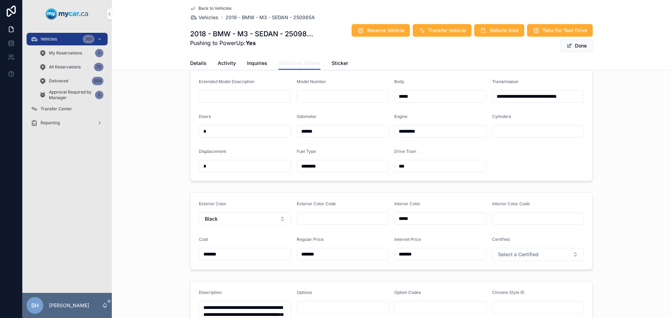
scroll to position [140, 0]
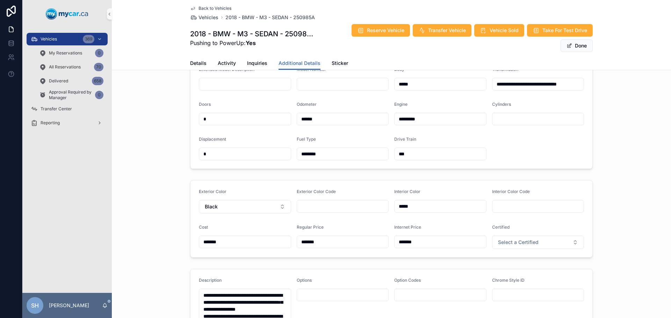
drag, startPoint x: 323, startPoint y: 247, endPoint x: 284, endPoint y: 249, distance: 39.2
click at [284, 249] on form "Exterior Color Black Exterior Color Code Interior Color ***** Interior Color Co…" at bounding box center [391, 219] width 402 height 77
type input "*******"
drag, startPoint x: 438, startPoint y: 246, endPoint x: 389, endPoint y: 248, distance: 49.7
click at [389, 248] on form "Exterior Color Black Exterior Color Code Interior Color ***** Interior Color Co…" at bounding box center [391, 219] width 402 height 77
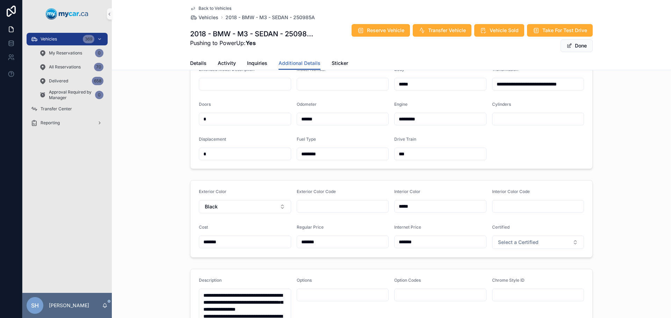
type input "*******"
click at [624, 162] on div "**********" at bounding box center [391, 113] width 559 height 117
click at [583, 46] on button "Done" at bounding box center [576, 45] width 32 height 13
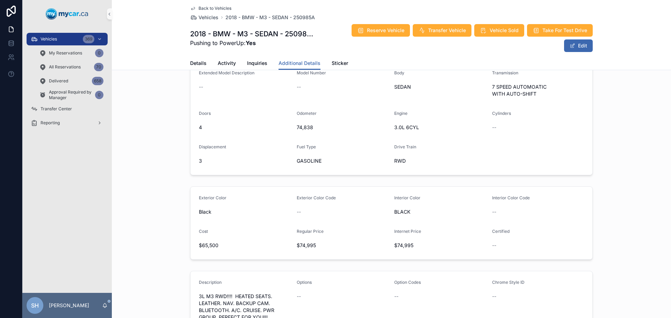
click at [598, 109] on div "Extended Model Description -- Model Number -- Body SEDAN Transmission 7 SPEED A…" at bounding box center [391, 118] width 559 height 119
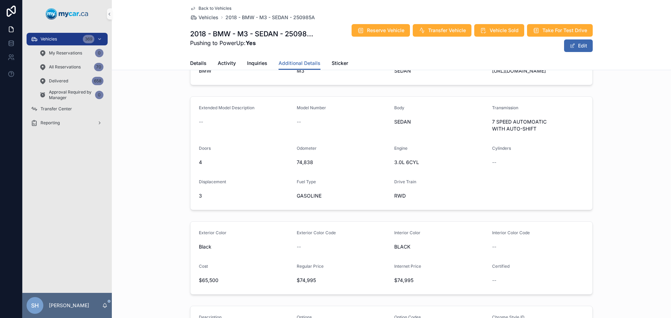
scroll to position [0, 0]
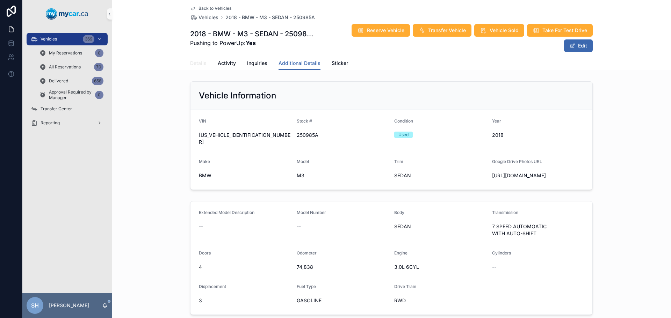
click at [193, 63] on span "Details" at bounding box center [198, 63] width 16 height 7
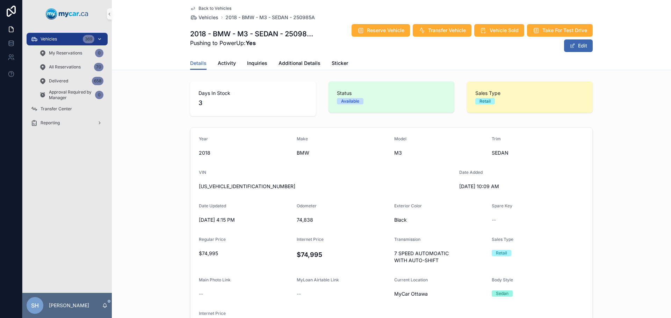
click at [58, 38] on div "Vehicles 369" at bounding box center [67, 39] width 73 height 11
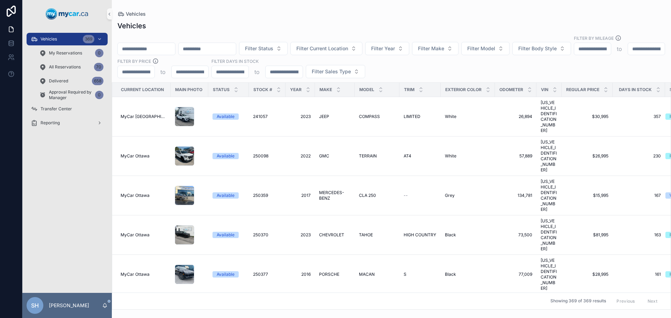
click at [153, 44] on input "scrollable content" at bounding box center [146, 49] width 57 height 10
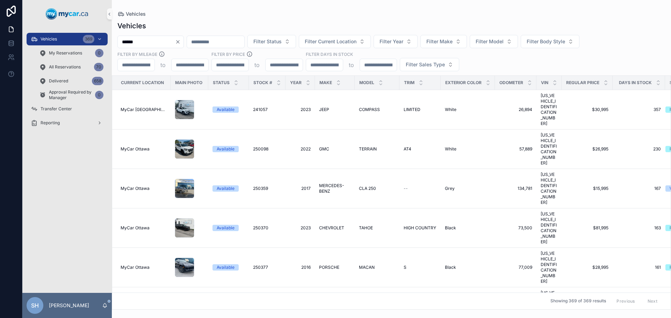
type input "******"
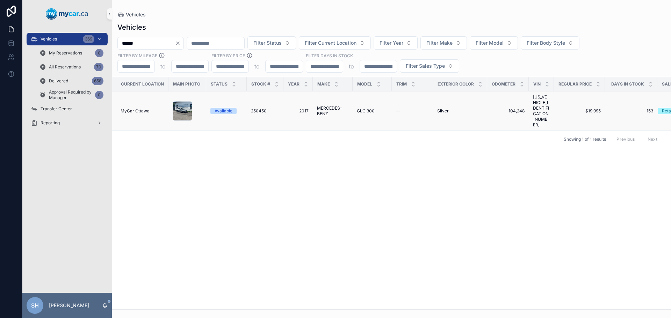
click at [329, 105] on span "MERCEDES-BENZ" at bounding box center [332, 110] width 31 height 11
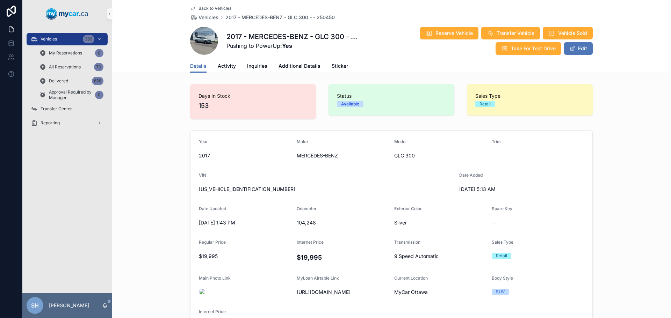
click at [578, 50] on button "Edit" at bounding box center [578, 48] width 29 height 13
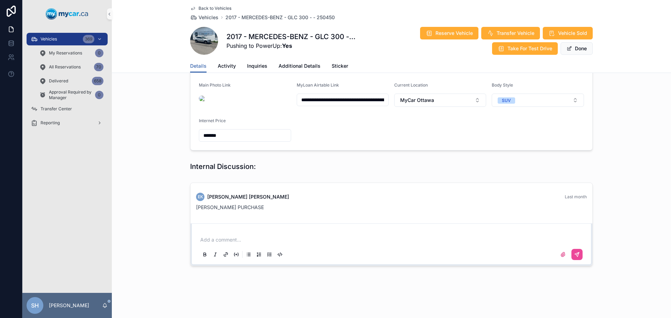
scroll to position [199, 0]
click at [233, 236] on p "scrollable content" at bounding box center [392, 238] width 385 height 7
click at [578, 250] on button "scrollable content" at bounding box center [576, 253] width 11 height 11
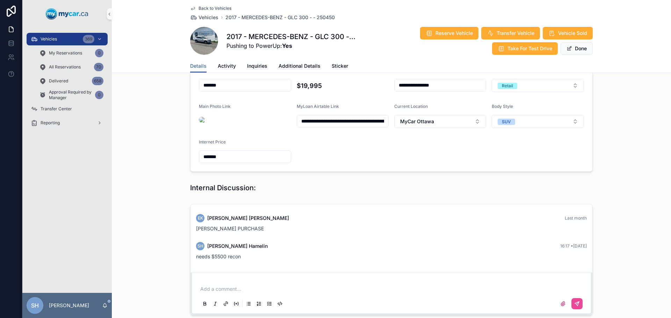
scroll to position [164, 0]
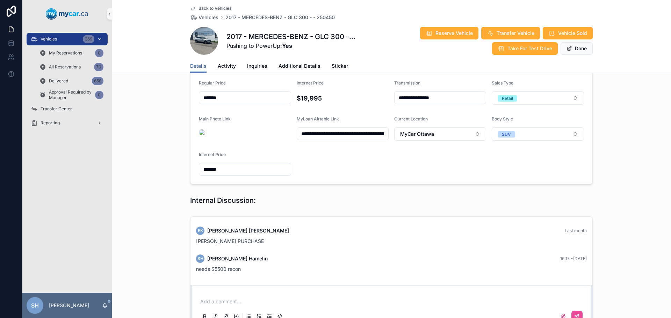
click at [45, 37] on span "Vehicles" at bounding box center [49, 39] width 16 height 6
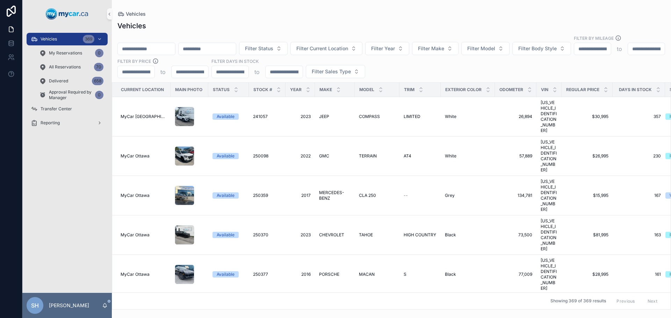
click at [146, 44] on input "scrollable content" at bounding box center [146, 49] width 57 height 10
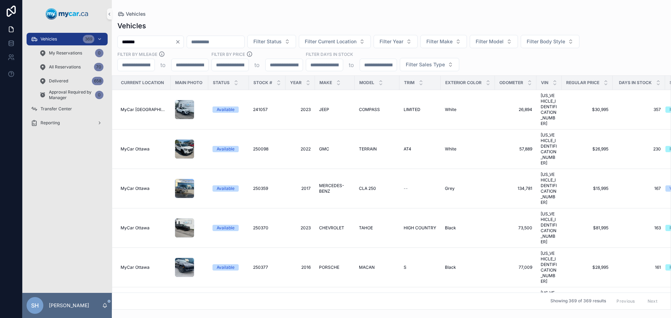
type input "*******"
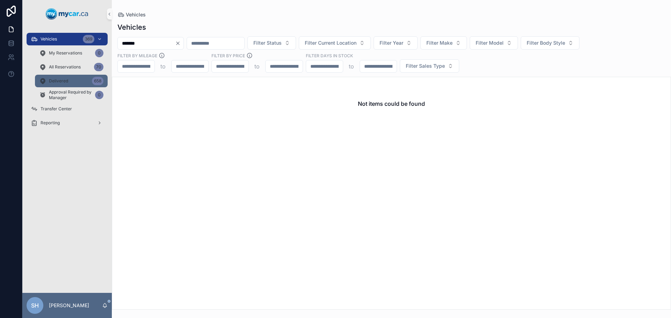
click at [73, 81] on div "Delivered 658" at bounding box center [71, 80] width 64 height 11
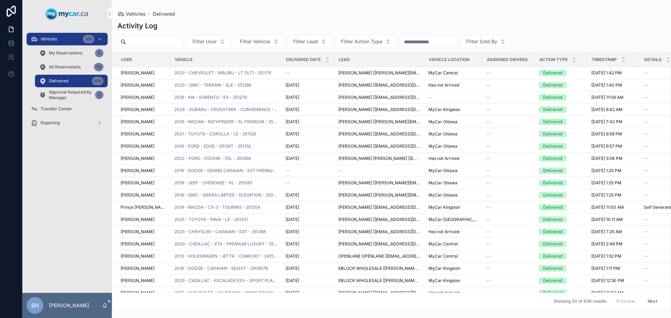
click at [445, 41] on input "scrollable content" at bounding box center [428, 42] width 57 height 10
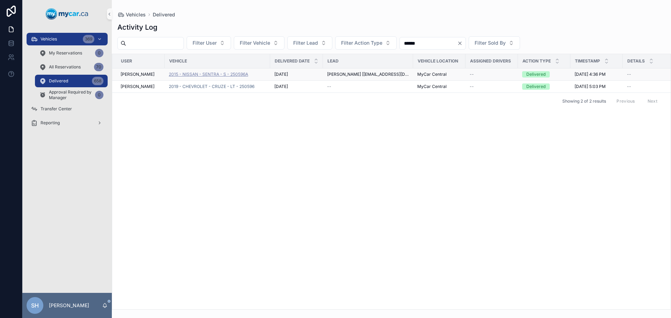
type input "******"
click at [215, 72] on span "2015 - NISSAN - SENTRA - S - 250596A" at bounding box center [208, 75] width 79 height 6
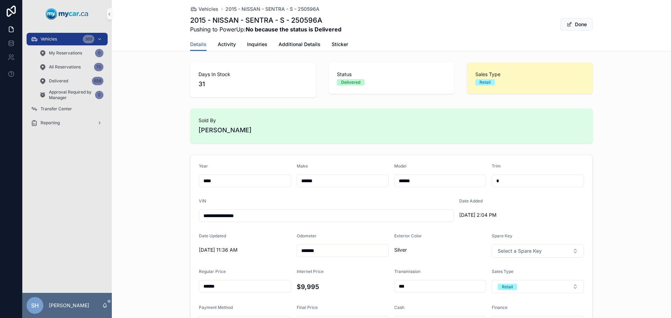
click at [151, 98] on div "Days In Stock 31 Status Delivered Sales Type Retail" at bounding box center [391, 80] width 559 height 41
click at [222, 45] on span "Activity" at bounding box center [227, 44] width 18 height 7
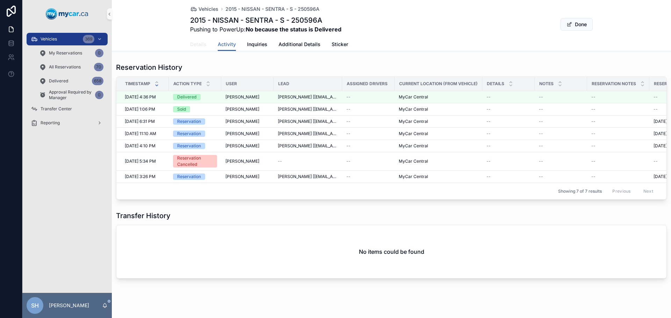
click at [197, 42] on span "Details" at bounding box center [198, 44] width 16 height 7
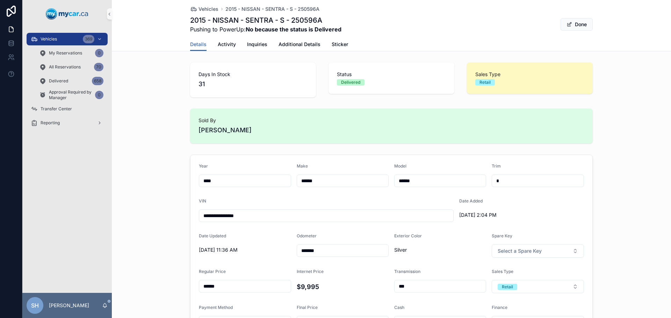
click at [152, 75] on div "Days In Stock 31 Status Delivered Sales Type Retail" at bounding box center [391, 80] width 559 height 41
click at [294, 44] on span "Additional Details" at bounding box center [299, 44] width 42 height 7
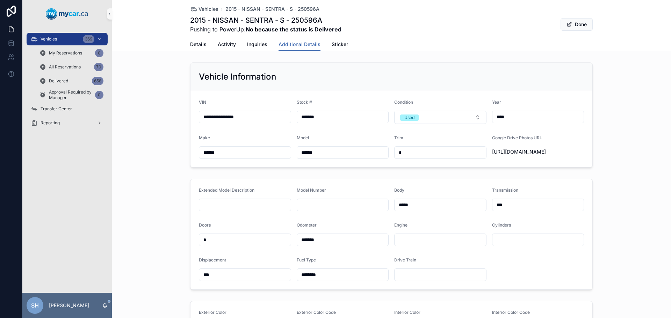
click at [139, 92] on div "**********" at bounding box center [391, 115] width 559 height 111
click at [38, 37] on div "Vehicles 369" at bounding box center [67, 39] width 73 height 11
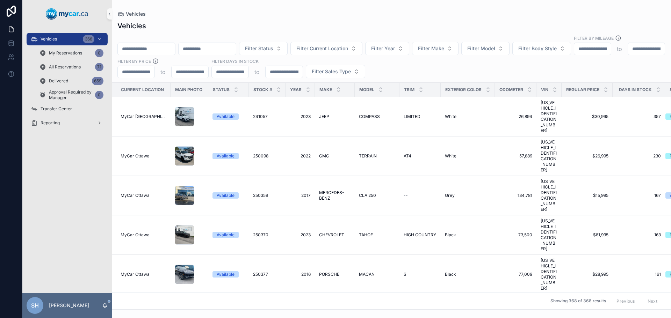
click at [263, 13] on div "Vehicles" at bounding box center [391, 14] width 548 height 6
click at [348, 45] on span "Filter Current Location" at bounding box center [322, 48] width 52 height 7
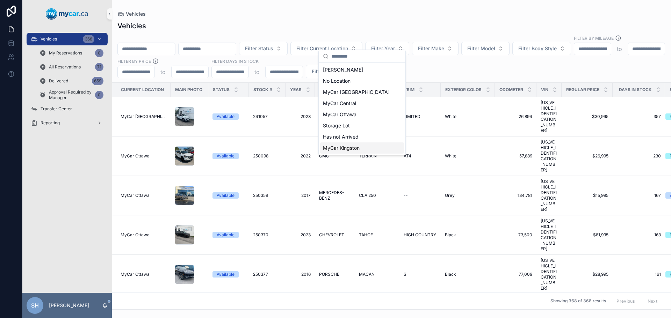
click at [355, 148] on span "MyCar Kingston" at bounding box center [341, 148] width 37 height 7
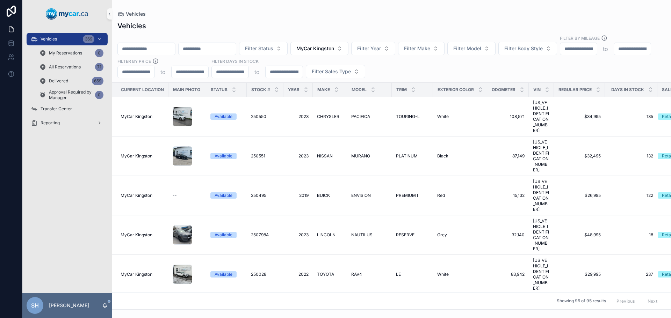
click at [392, 6] on div "Vehicles Vehicles Filter Status MyCar Kingston Filter Year Filter Make Filter M…" at bounding box center [391, 155] width 559 height 310
click at [648, 89] on icon "scrollable content" at bounding box center [650, 91] width 5 height 5
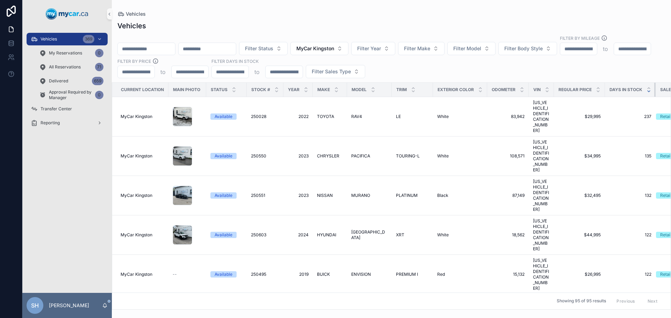
drag, startPoint x: 650, startPoint y: 77, endPoint x: 643, endPoint y: 77, distance: 6.6
click at [643, 83] on th "Days In Stock" at bounding box center [630, 90] width 51 height 14
drag, startPoint x: 598, startPoint y: 83, endPoint x: 592, endPoint y: 83, distance: 5.9
click at [592, 83] on th "Regular Price" at bounding box center [579, 90] width 51 height 14
drag, startPoint x: 547, startPoint y: 83, endPoint x: 543, endPoint y: 82, distance: 4.0
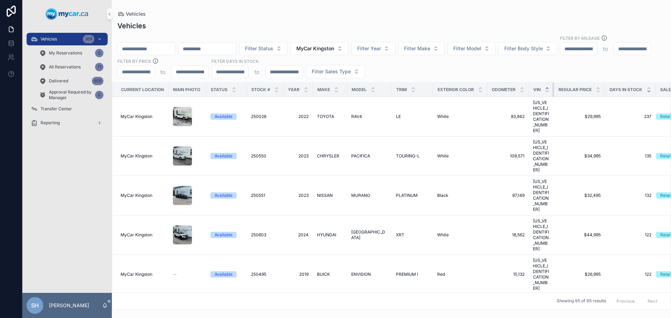
click at [543, 83] on th "VIN" at bounding box center [540, 90] width 25 height 14
drag, startPoint x: 522, startPoint y: 82, endPoint x: 511, endPoint y: 80, distance: 11.0
click at [517, 83] on th "Odometer" at bounding box center [508, 90] width 42 height 14
drag, startPoint x: 480, startPoint y: 81, endPoint x: 474, endPoint y: 82, distance: 5.6
click at [476, 83] on th "Exterior Color" at bounding box center [460, 90] width 54 height 14
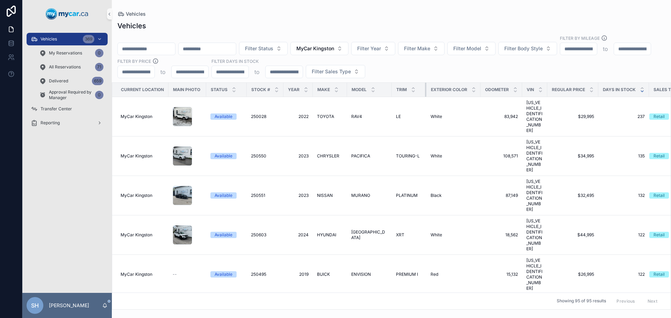
drag, startPoint x: 426, startPoint y: 82, endPoint x: 416, endPoint y: 85, distance: 10.8
click at [416, 85] on th "Trim" at bounding box center [409, 90] width 35 height 14
click at [362, 229] on span "[GEOGRAPHIC_DATA]" at bounding box center [369, 234] width 36 height 11
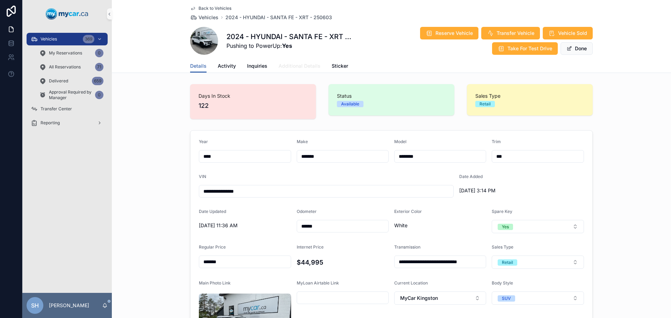
click at [298, 65] on span "Additional Details" at bounding box center [299, 66] width 42 height 7
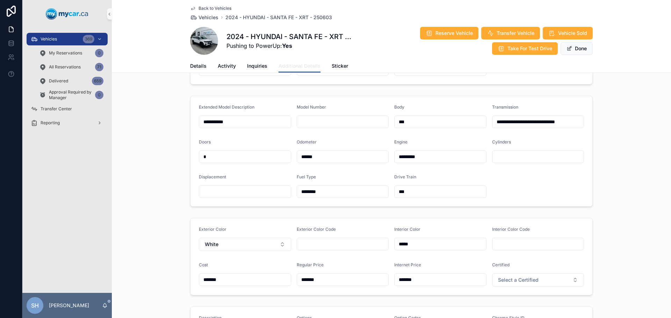
scroll to position [175, 0]
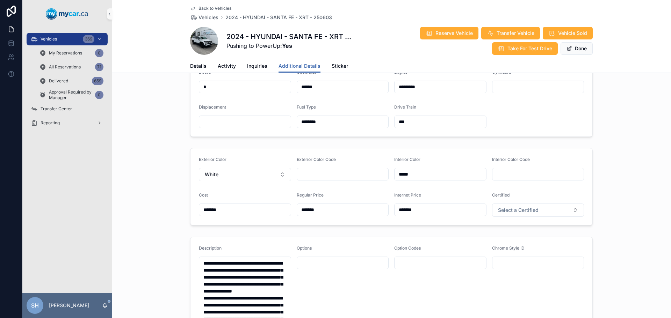
drag, startPoint x: 331, startPoint y: 225, endPoint x: 264, endPoint y: 232, distance: 67.1
click at [262, 225] on form "Exterior Color White Exterior Color Code Interior Color ***** Interior Color Co…" at bounding box center [391, 186] width 402 height 77
type input "*******"
click at [571, 46] on button "Done" at bounding box center [576, 48] width 32 height 13
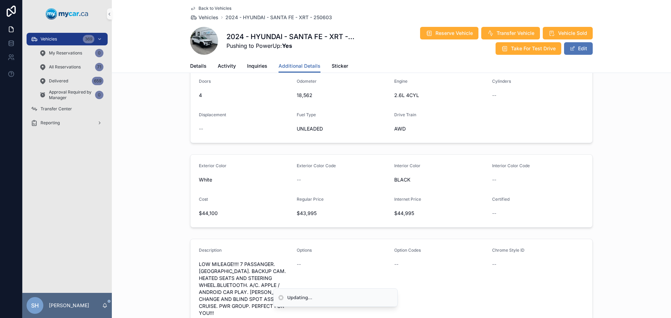
scroll to position [173, 0]
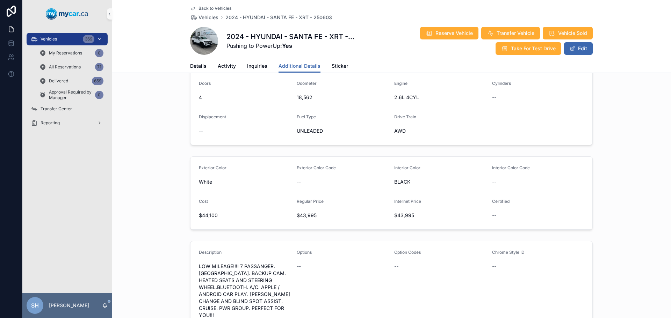
click at [61, 39] on div "Vehicles 369" at bounding box center [67, 39] width 73 height 11
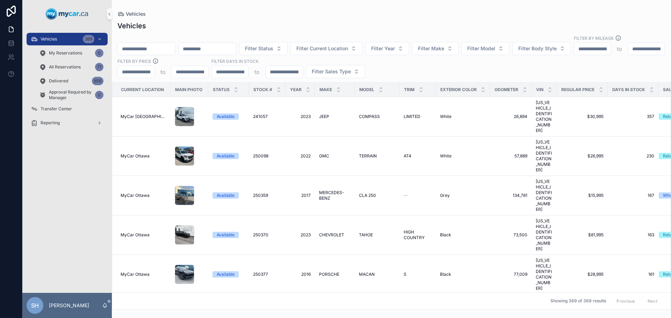
click at [320, 18] on div "Vehicles Filter Status Filter Current Location Filter Year Filter Make Filter M…" at bounding box center [391, 163] width 559 height 293
click at [342, 45] on span "Filter Current Location" at bounding box center [322, 48] width 52 height 7
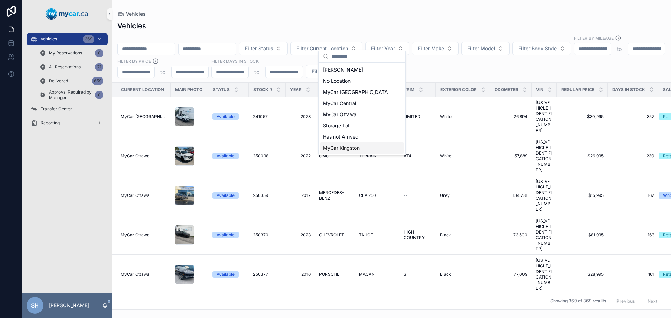
click at [357, 149] on span "MyCar Kingston" at bounding box center [341, 148] width 37 height 7
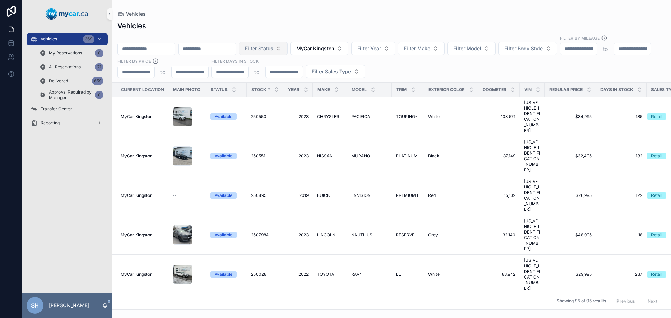
click at [273, 45] on span "Filter Status" at bounding box center [259, 48] width 28 height 7
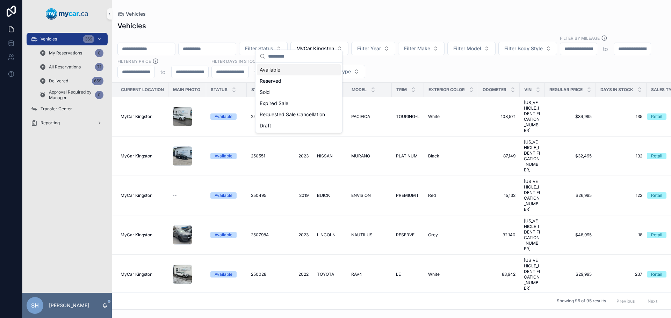
click at [276, 67] on div "Available" at bounding box center [299, 69] width 84 height 11
click at [351, 68] on span "Filter Sales Type" at bounding box center [331, 71] width 39 height 7
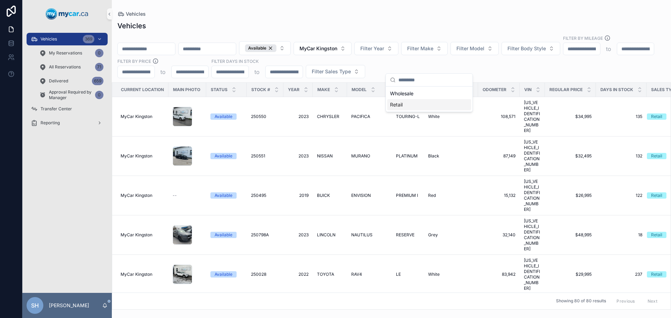
click at [399, 104] on div "Retail" at bounding box center [429, 104] width 84 height 11
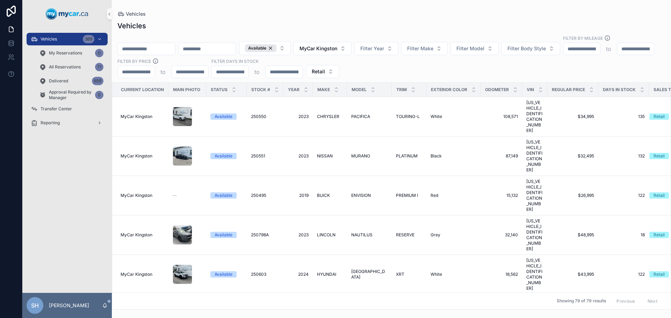
click at [396, 22] on div "Vehicles" at bounding box center [391, 26] width 548 height 10
click at [637, 86] on icon "scrollable content" at bounding box center [639, 88] width 5 height 5
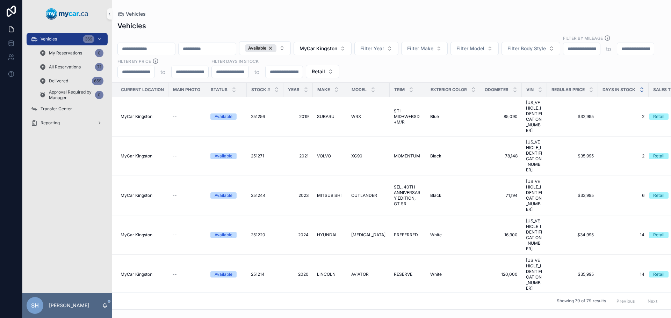
click at [639, 89] on icon "scrollable content" at bounding box center [641, 91] width 5 height 5
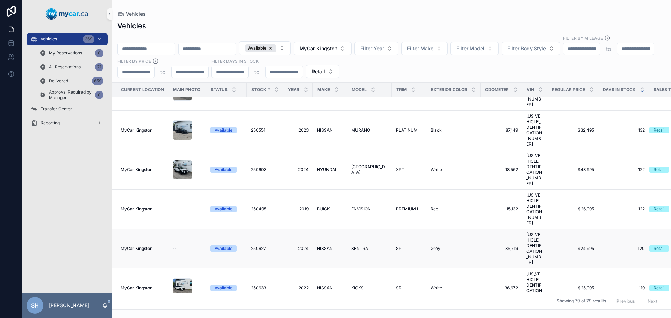
scroll to position [70, 0]
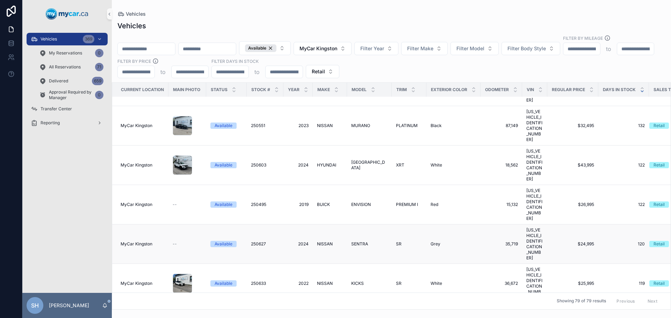
click at [366, 241] on span "SENTRA" at bounding box center [359, 244] width 17 height 6
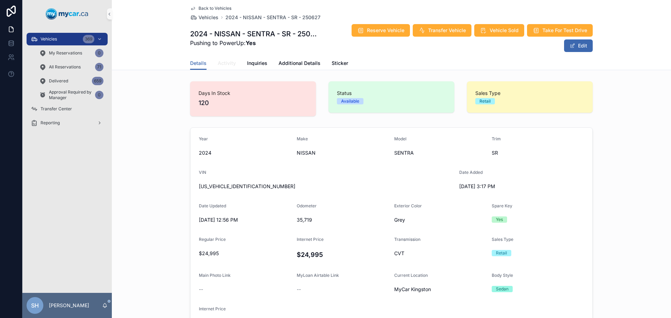
click at [224, 61] on span "Activity" at bounding box center [227, 63] width 18 height 7
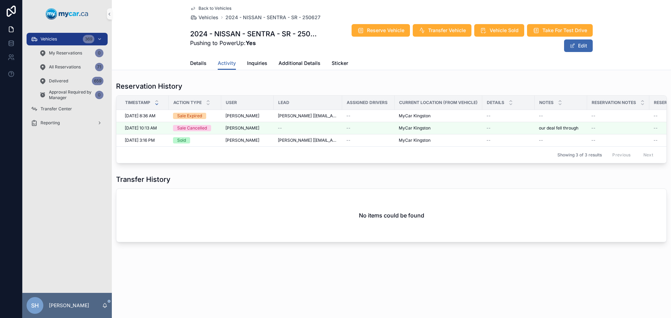
drag, startPoint x: 75, startPoint y: 38, endPoint x: 108, endPoint y: 42, distance: 33.7
click at [75, 38] on div "Vehicles 369" at bounding box center [67, 39] width 73 height 11
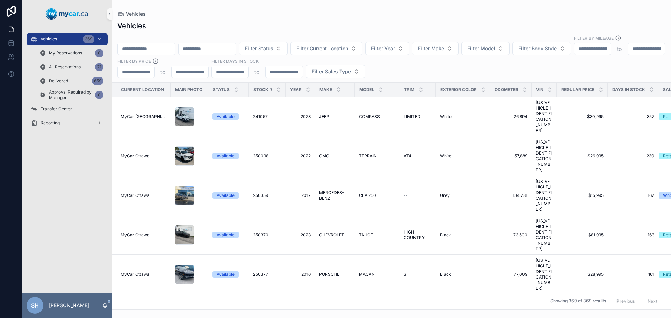
click at [203, 14] on div "Vehicles" at bounding box center [391, 14] width 548 height 6
click at [147, 32] on div "Vehicles Filter Status Filter Current Location Filter Year Filter Make Filter M…" at bounding box center [391, 163] width 559 height 293
click at [154, 44] on input "scrollable content" at bounding box center [146, 49] width 57 height 10
drag, startPoint x: 165, startPoint y: 42, endPoint x: 106, endPoint y: 50, distance: 59.3
click at [106, 50] on div "Vehicles 369 My Reservations 0 All Reservations 71 Delivered 659 Approval Requi…" at bounding box center [346, 159] width 648 height 318
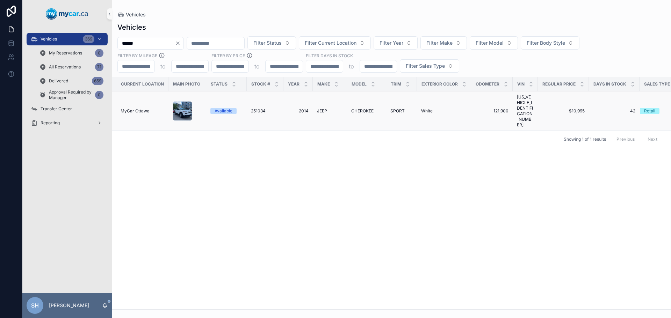
type input "******"
click at [304, 108] on span "2014" at bounding box center [297, 111] width 21 height 6
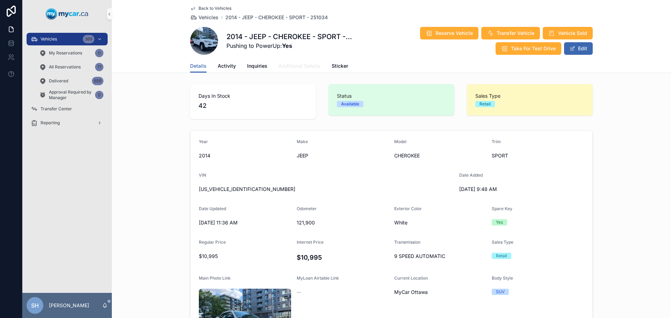
click at [303, 66] on span "Additional Details" at bounding box center [299, 66] width 42 height 7
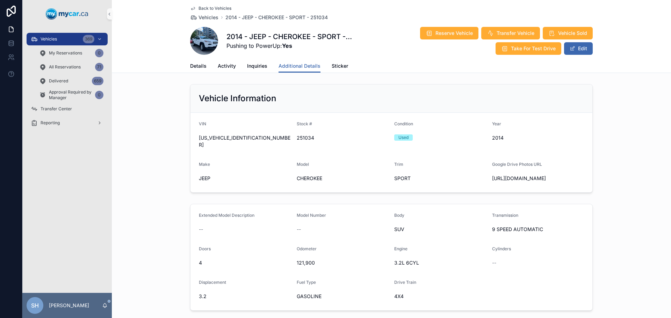
click at [630, 87] on div "Vehicle Information VIN [US_VEHICLE_IDENTIFICATION_NUMBER] Stock # 251034 Condi…" at bounding box center [391, 138] width 559 height 114
drag, startPoint x: 62, startPoint y: 36, endPoint x: 68, endPoint y: 32, distance: 7.2
click at [62, 36] on div "Vehicles 369" at bounding box center [67, 39] width 73 height 11
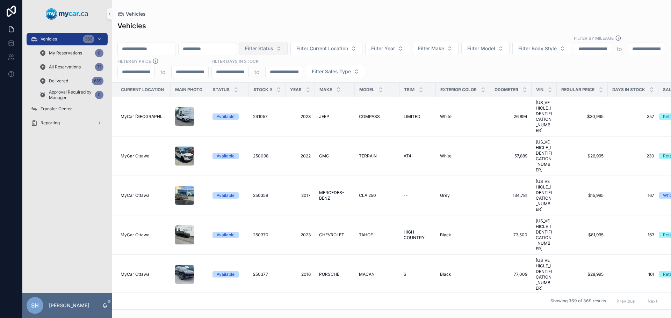
click at [273, 45] on span "Filter Status" at bounding box center [259, 48] width 28 height 7
drag, startPoint x: 276, startPoint y: 68, endPoint x: 334, endPoint y: 52, distance: 59.5
click at [277, 70] on div "Available" at bounding box center [299, 69] width 84 height 11
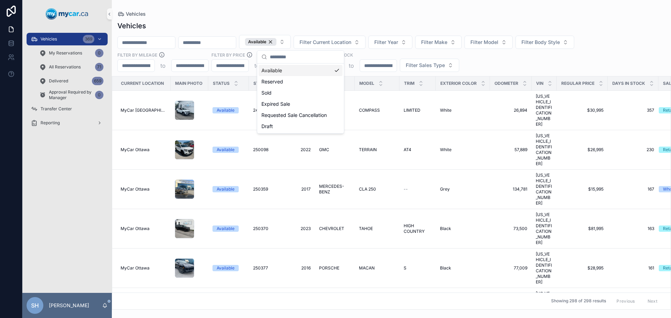
click at [483, 60] on div "Available Filter Current Location Filter Year Filter Make Filter Model Filter B…" at bounding box center [391, 53] width 559 height 37
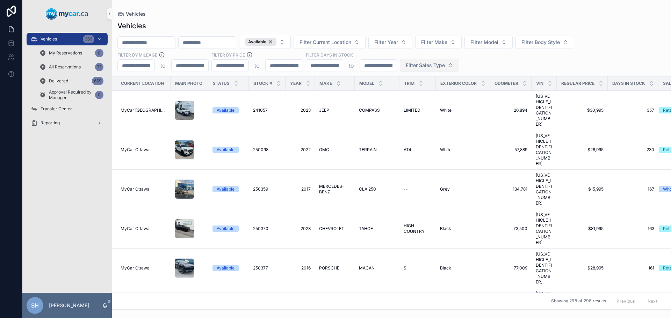
click at [434, 65] on span "Filter Sales Type" at bounding box center [425, 65] width 39 height 7
click at [396, 107] on div "Retail" at bounding box center [429, 104] width 84 height 11
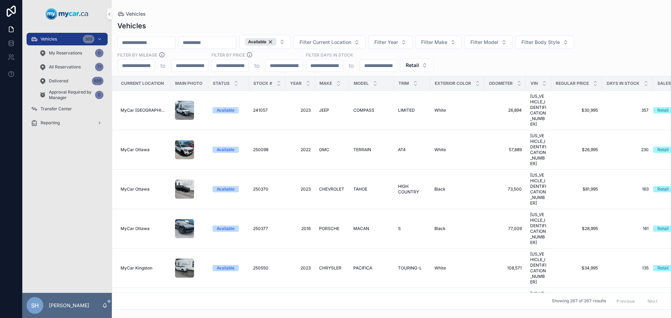
click at [296, 25] on div "Vehicles" at bounding box center [391, 26] width 548 height 10
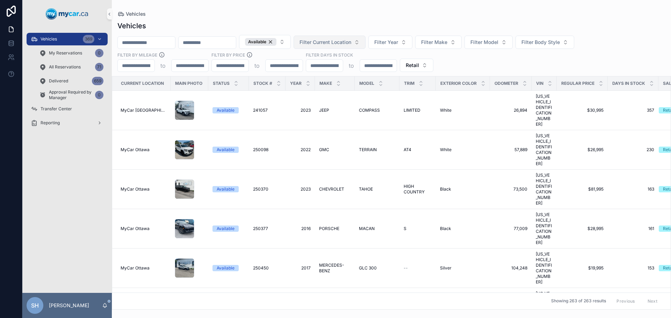
click at [345, 42] on span "Filter Current Location" at bounding box center [325, 42] width 52 height 7
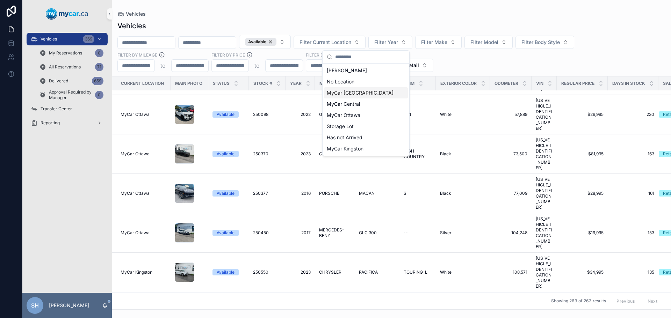
scroll to position [70, 0]
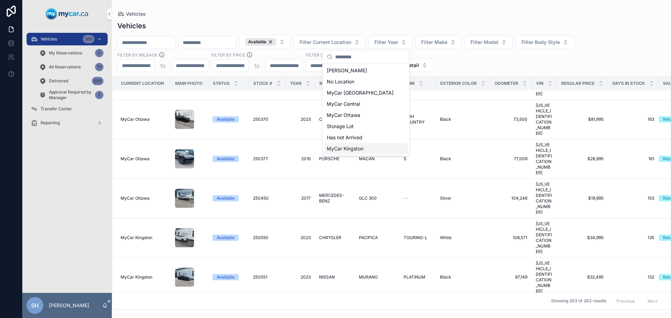
click at [361, 149] on span "MyCar Kingston" at bounding box center [345, 148] width 37 height 7
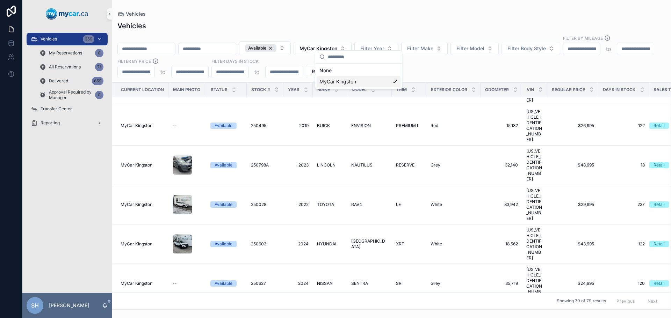
scroll to position [67, 0]
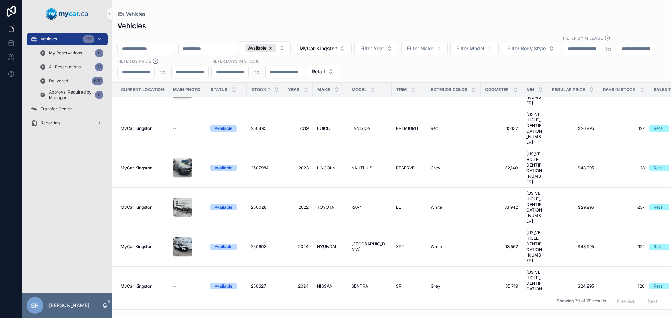
click at [431, 13] on div "Vehicles" at bounding box center [391, 14] width 548 height 6
click at [640, 89] on icon "scrollable content" at bounding box center [642, 91] width 5 height 5
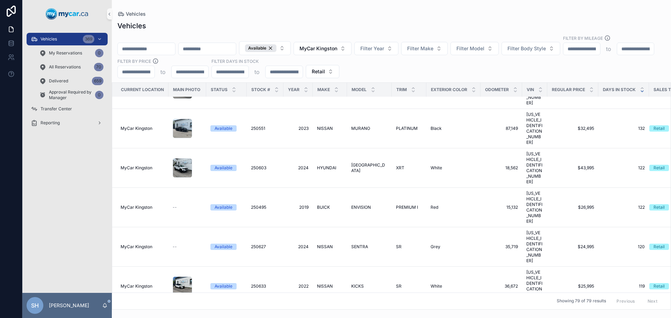
scroll to position [70, 0]
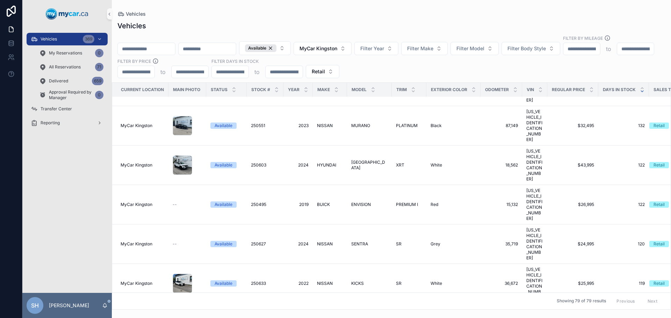
click at [640, 89] on icon "scrollable content" at bounding box center [642, 91] width 5 height 5
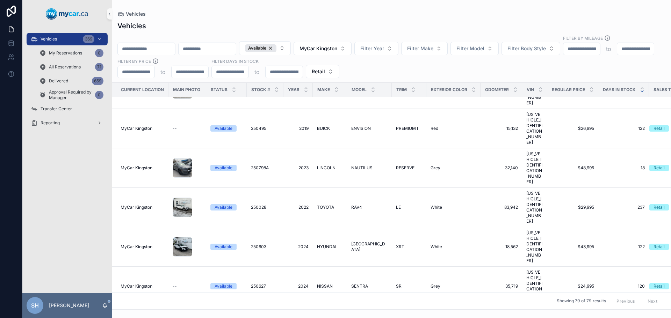
click at [640, 89] on icon "scrollable content" at bounding box center [642, 91] width 5 height 5
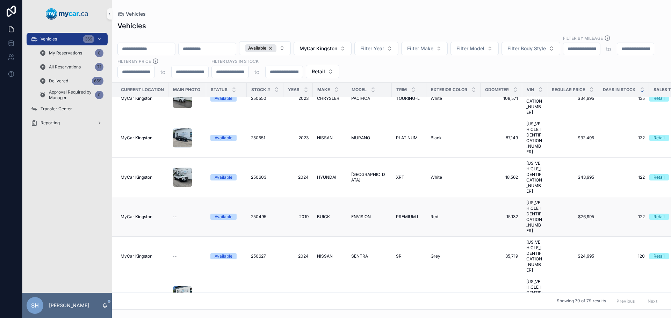
scroll to position [70, 0]
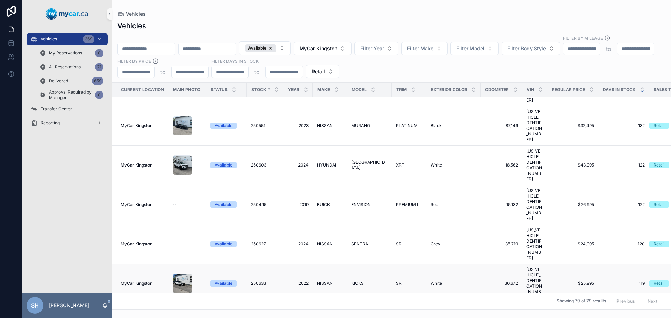
click at [298, 281] on span "2022" at bounding box center [297, 284] width 21 height 6
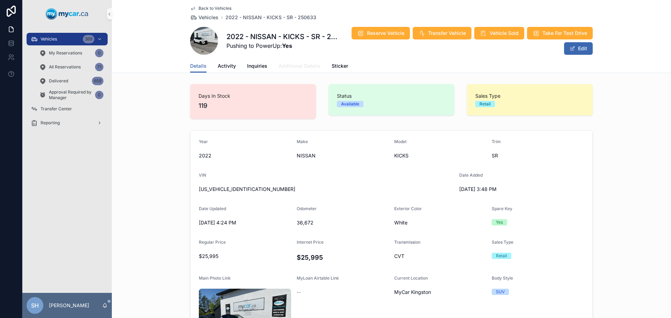
click at [296, 62] on link "Additional Details" at bounding box center [299, 67] width 42 height 14
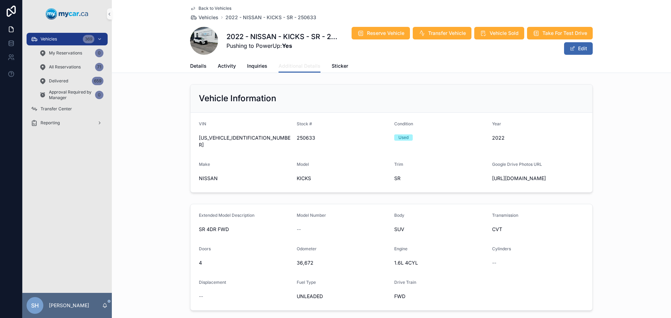
scroll to position [35, 0]
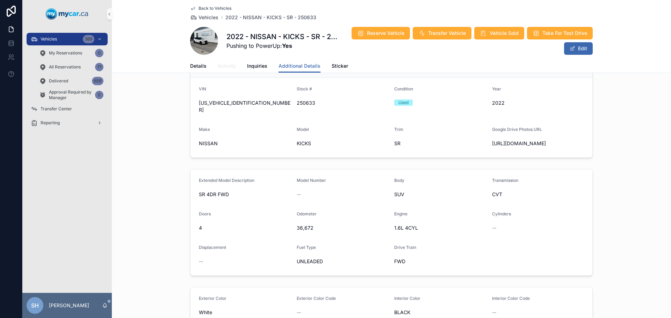
click at [225, 67] on span "Activity" at bounding box center [227, 66] width 18 height 7
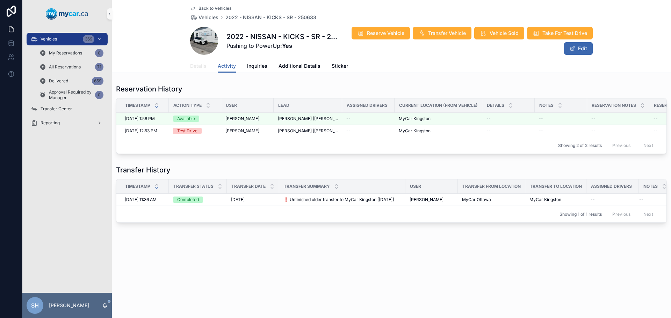
click at [199, 66] on span "Details" at bounding box center [198, 66] width 16 height 7
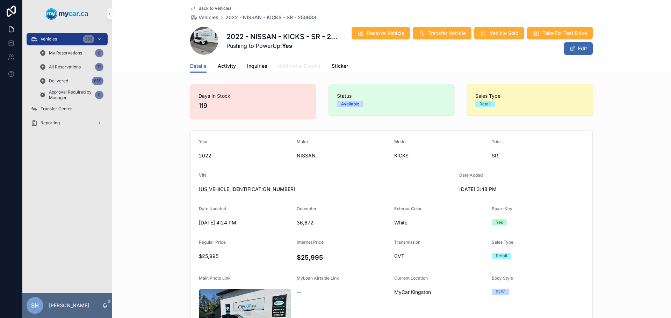
click at [291, 65] on span "Additional Details" at bounding box center [299, 66] width 42 height 7
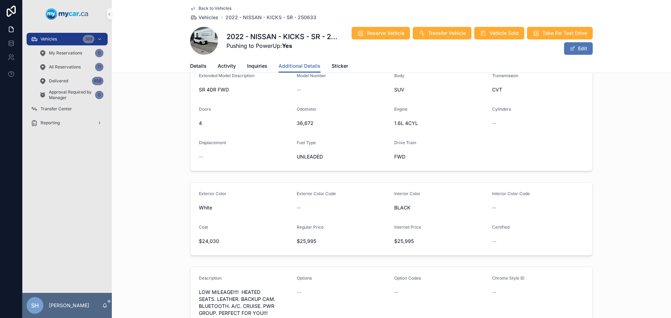
click at [573, 45] on button "Edit" at bounding box center [578, 48] width 29 height 13
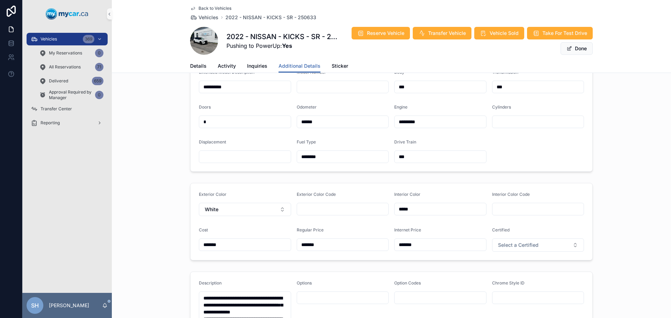
scroll to position [210, 0]
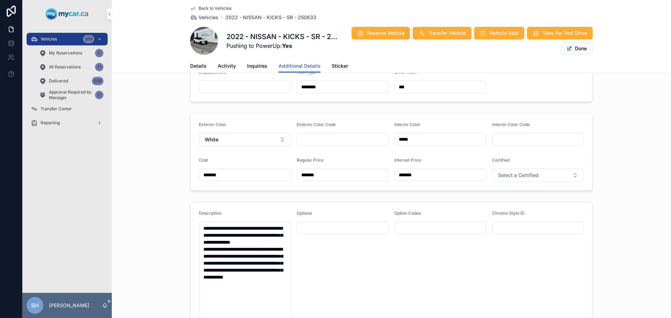
drag, startPoint x: 332, startPoint y: 183, endPoint x: 235, endPoint y: 202, distance: 98.6
click at [234, 190] on form "Exterior Color White Exterior Color Code Interior Color ***** Interior Color Co…" at bounding box center [391, 152] width 402 height 77
type input "*******"
drag, startPoint x: 427, startPoint y: 191, endPoint x: 381, endPoint y: 203, distance: 47.0
click at [381, 191] on div "Exterior Color White Exterior Color Code Interior Color ***** Interior Color Co…" at bounding box center [391, 152] width 402 height 78
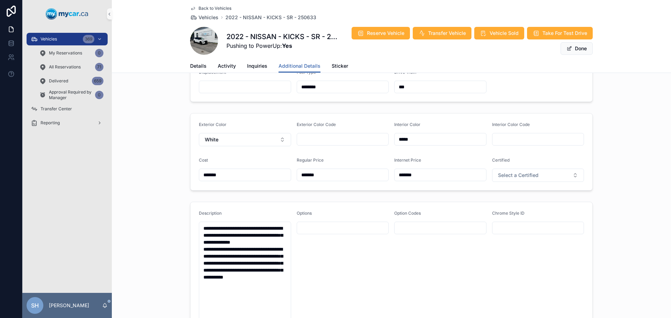
type input "*******"
click at [618, 134] on div "Exterior Color White Exterior Color Code Interior Color ***** Interior Color Co…" at bounding box center [391, 151] width 559 height 83
click at [579, 48] on button "Done" at bounding box center [576, 48] width 32 height 13
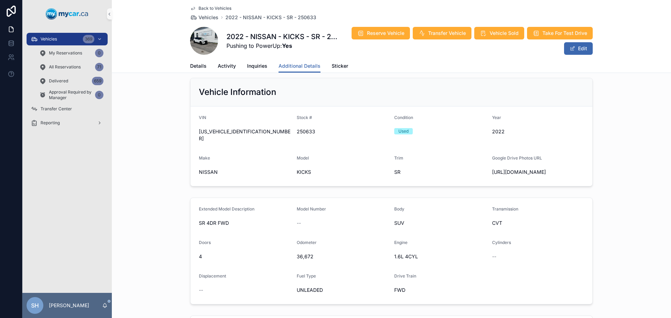
scroll to position [0, 0]
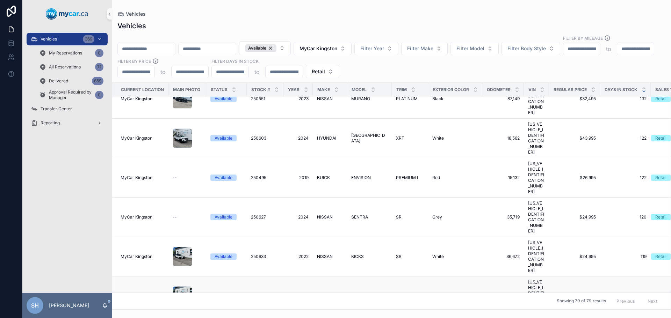
scroll to position [105, 0]
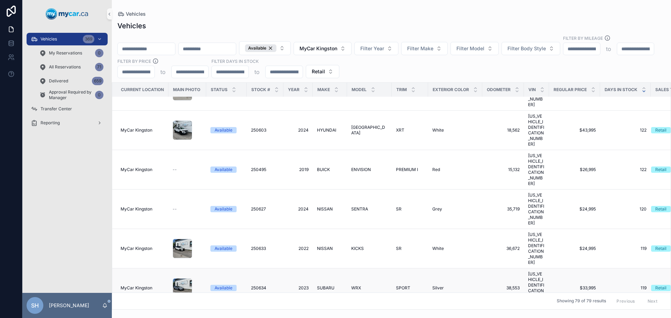
click at [351, 285] on span "WRX" at bounding box center [356, 288] width 10 height 6
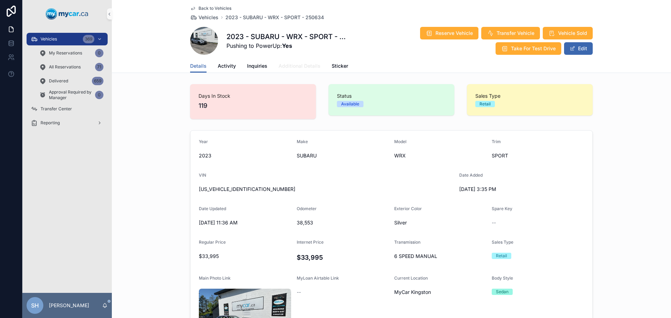
click at [284, 65] on span "Additional Details" at bounding box center [299, 66] width 42 height 7
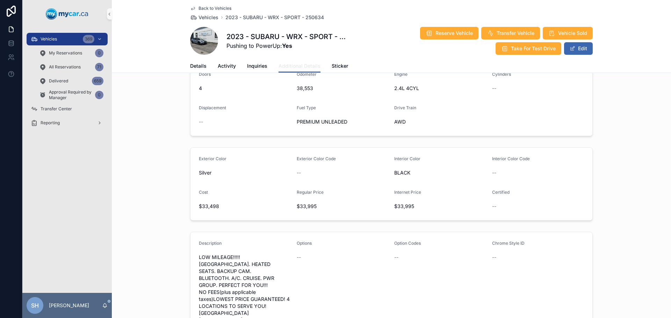
scroll to position [162, 0]
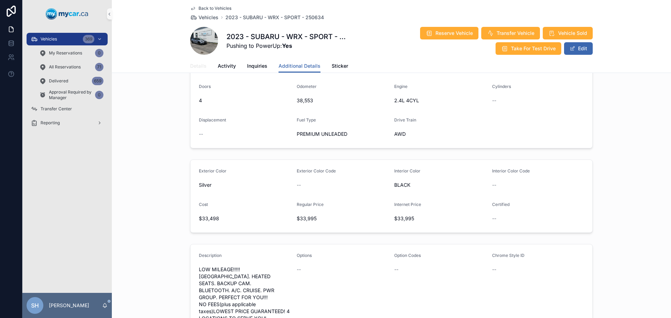
click at [195, 71] on link "Details" at bounding box center [198, 67] width 16 height 14
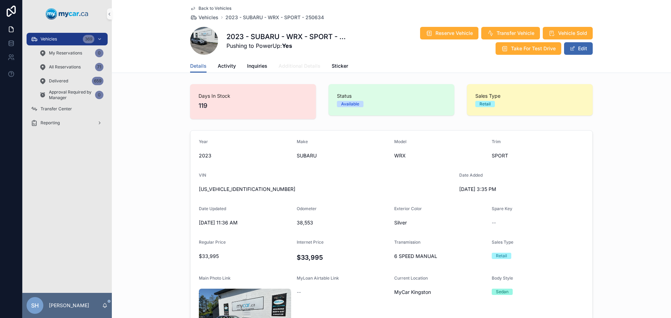
click at [286, 67] on span "Additional Details" at bounding box center [299, 66] width 42 height 7
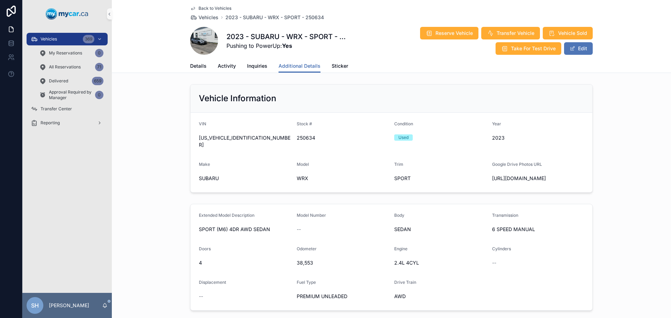
click at [576, 44] on button "Edit" at bounding box center [578, 48] width 29 height 13
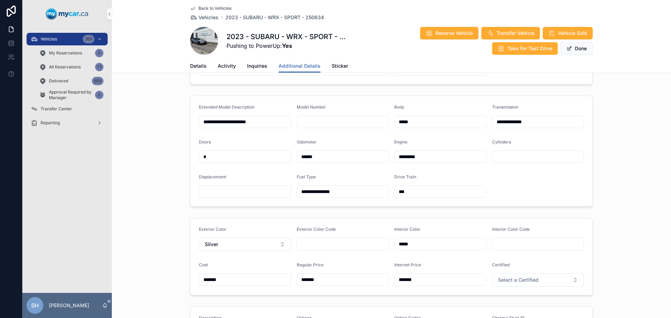
scroll to position [175, 0]
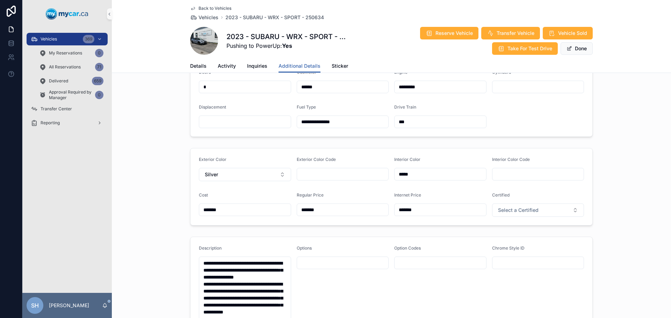
drag, startPoint x: 309, startPoint y: 225, endPoint x: 246, endPoint y: 231, distance: 63.2
click at [246, 225] on form "Exterior Color Silver Exterior Color Code Interior Color ***** Interior Color C…" at bounding box center [391, 186] width 402 height 77
type input "*******"
drag, startPoint x: 438, startPoint y: 226, endPoint x: 387, endPoint y: 233, distance: 51.8
click at [387, 225] on form "Exterior Color Silver Exterior Color Code Interior Color ***** Interior Color C…" at bounding box center [391, 186] width 402 height 77
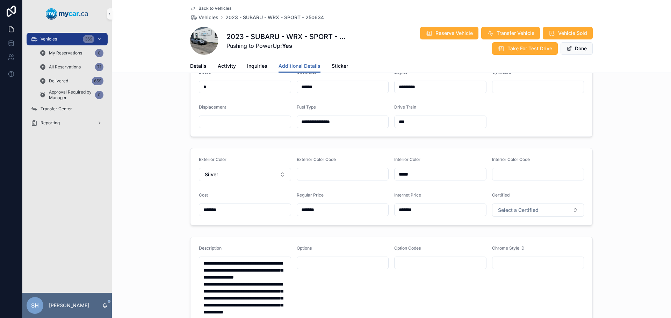
type input "*******"
click at [632, 140] on div "**********" at bounding box center [391, 81] width 559 height 117
click at [578, 49] on button "Done" at bounding box center [576, 48] width 32 height 13
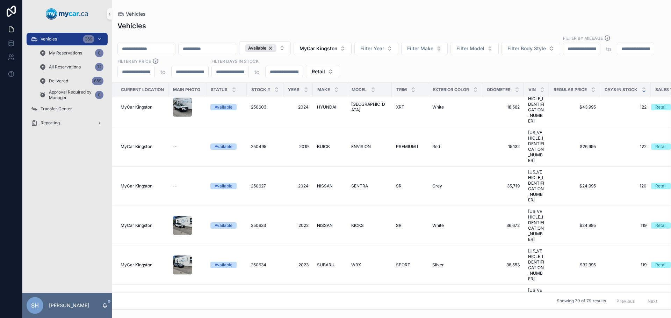
scroll to position [140, 0]
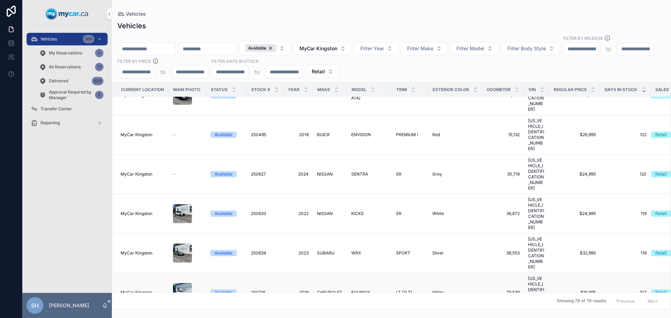
click at [333, 273] on td "CHEVROLET CHEVROLET" at bounding box center [330, 292] width 34 height 39
click at [333, 290] on span "CHEVROLET" at bounding box center [329, 293] width 25 height 6
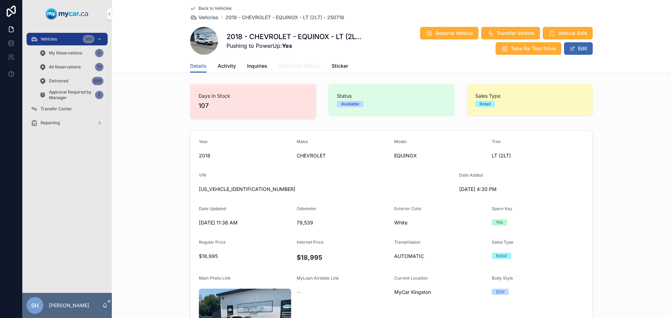
click at [290, 65] on span "Additional Details" at bounding box center [299, 66] width 42 height 7
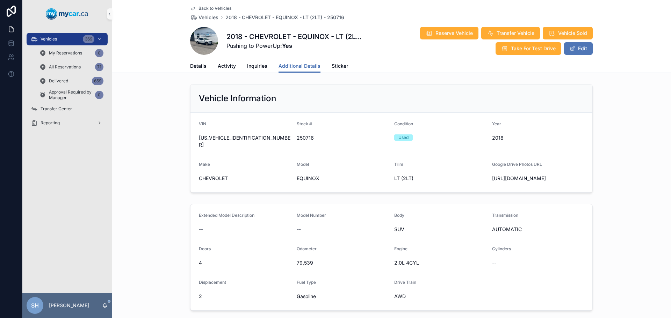
click at [580, 47] on button "Edit" at bounding box center [578, 48] width 29 height 13
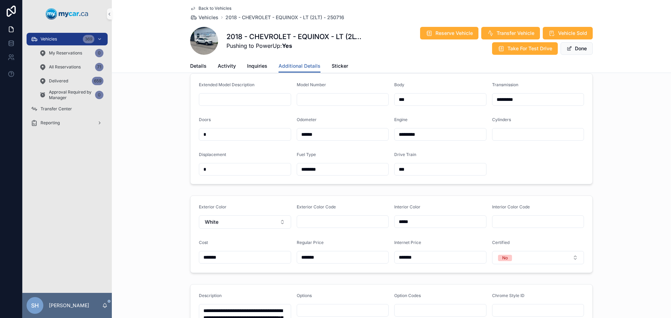
scroll to position [140, 0]
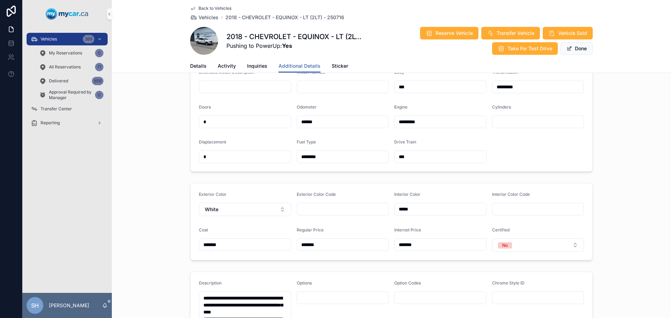
drag, startPoint x: 324, startPoint y: 260, endPoint x: 284, endPoint y: 268, distance: 41.1
click at [284, 260] on form "Exterior Color White Exterior Color Code Interior Color ***** Interior Color Co…" at bounding box center [391, 221] width 402 height 77
type input "*******"
drag, startPoint x: 425, startPoint y: 259, endPoint x: 400, endPoint y: 263, distance: 25.2
click at [400, 251] on div "*******" at bounding box center [440, 245] width 92 height 13
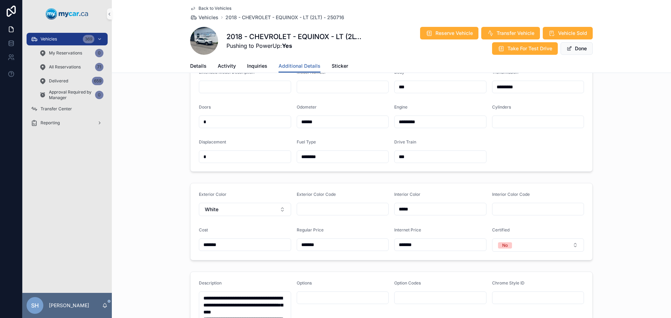
type input "*******"
click at [637, 127] on div "Extended Model Description Model Number Body *** Transmission ********* Doors *…" at bounding box center [391, 116] width 559 height 117
click at [572, 50] on button "Done" at bounding box center [576, 48] width 32 height 13
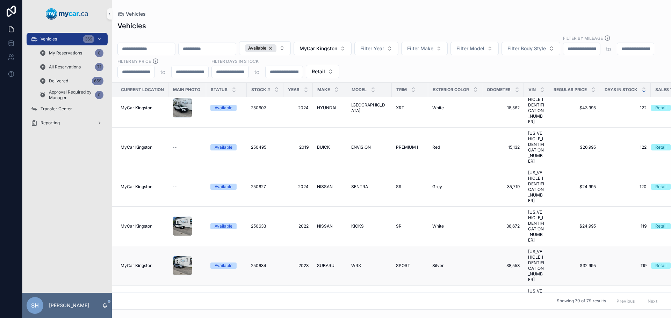
scroll to position [140, 0]
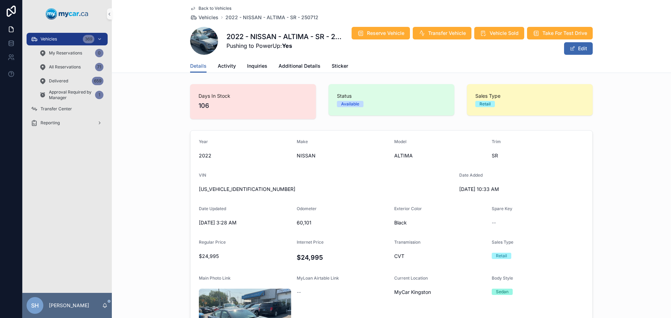
click at [155, 140] on div "Year [DATE] Make NISSAN Model ALTIMA Trim SR VIN [US_VEHICLE_IDENTIFICATION_NUM…" at bounding box center [391, 266] width 559 height 278
click at [575, 47] on button "Edit" at bounding box center [578, 48] width 29 height 13
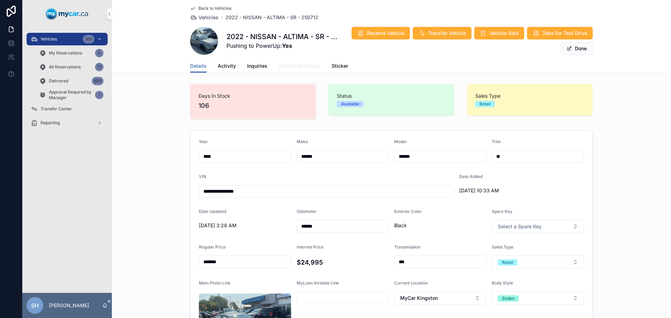
click at [292, 68] on span "Additional Details" at bounding box center [299, 66] width 42 height 7
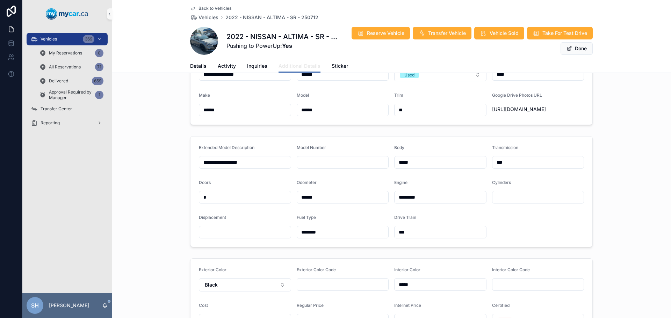
scroll to position [140, 0]
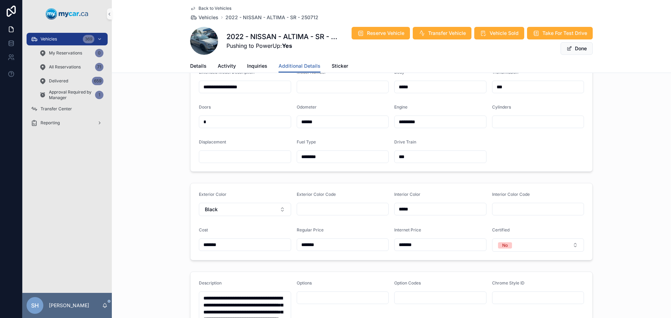
drag, startPoint x: 331, startPoint y: 259, endPoint x: 266, endPoint y: 263, distance: 64.8
click at [266, 260] on form "Exterior Color Black Exterior Color Code Interior Color ***** Interior Color Co…" at bounding box center [391, 221] width 402 height 77
drag, startPoint x: 338, startPoint y: 257, endPoint x: 277, endPoint y: 253, distance: 61.6
click at [277, 253] on form "Exterior Color Black Exterior Color Code Interior Color ***** Interior Color Co…" at bounding box center [391, 221] width 402 height 77
type input "*******"
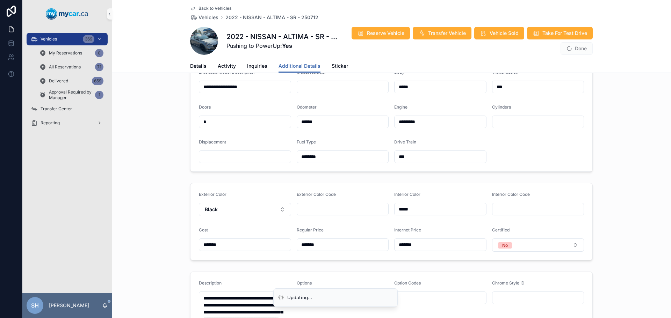
type input "*******"
click at [642, 115] on div "**********" at bounding box center [391, 116] width 559 height 117
click at [572, 46] on button "Done" at bounding box center [576, 48] width 32 height 13
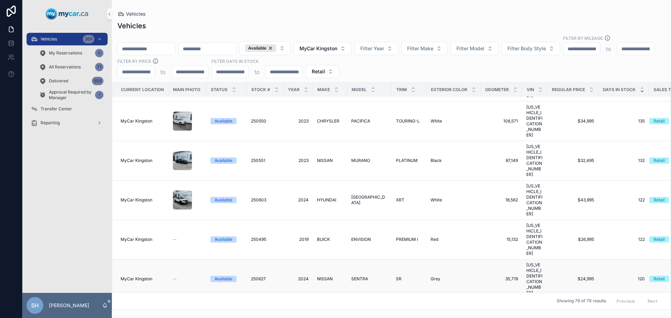
scroll to position [70, 0]
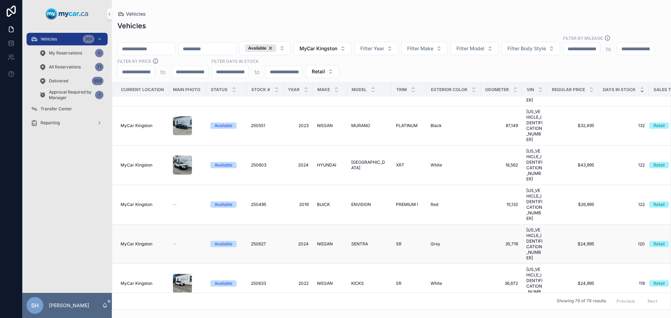
click at [357, 241] on span "SENTRA" at bounding box center [359, 244] width 17 height 6
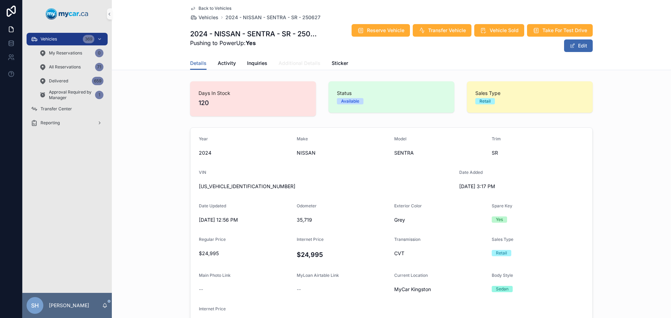
click at [284, 63] on span "Additional Details" at bounding box center [299, 63] width 42 height 7
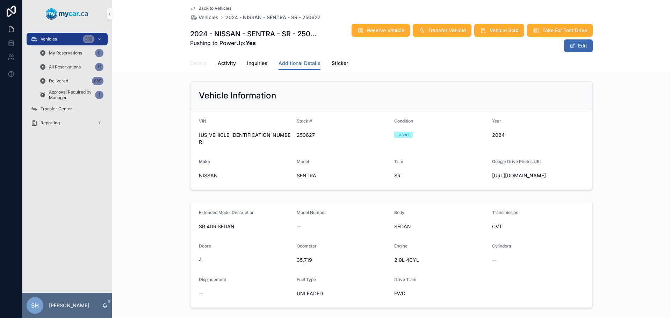
click at [195, 59] on link "Details" at bounding box center [198, 64] width 16 height 14
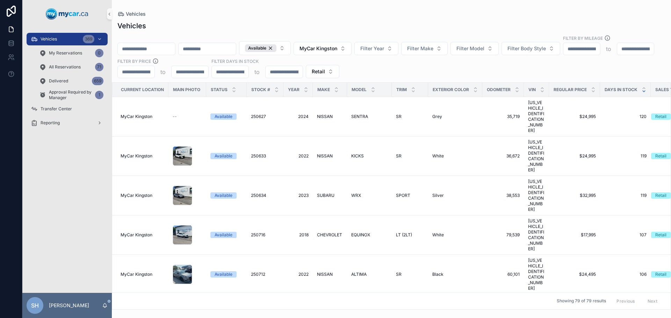
scroll to position [210, 0]
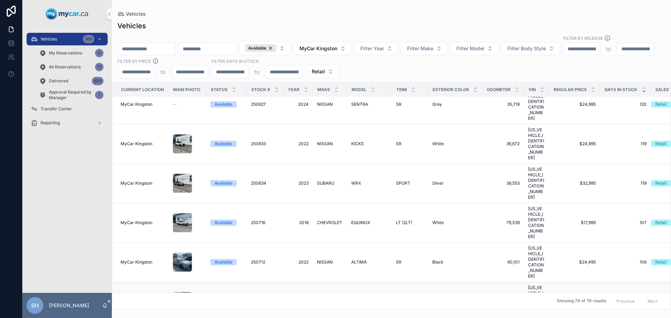
click at [366, 299] on span "PATHFINDER" at bounding box center [364, 302] width 26 height 6
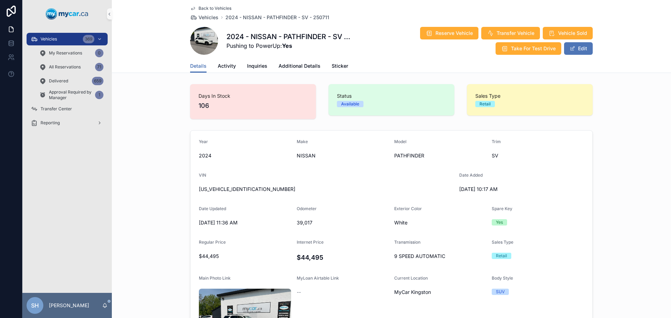
click at [579, 50] on button "Edit" at bounding box center [578, 48] width 29 height 13
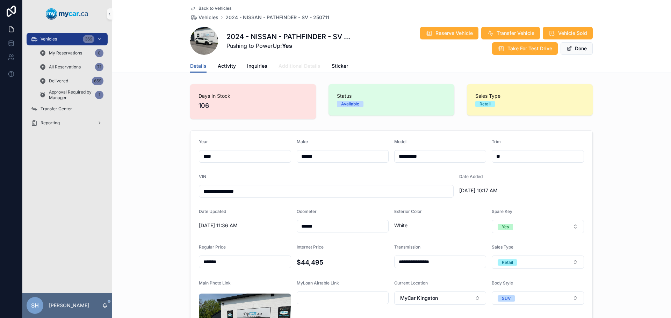
click at [292, 67] on span "Additional Details" at bounding box center [299, 66] width 42 height 7
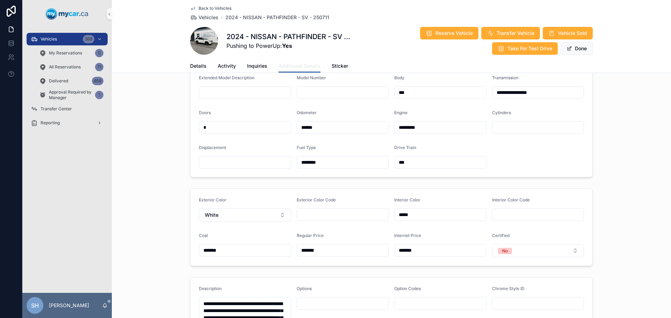
scroll to position [148, 0]
